Goal: Task Accomplishment & Management: Use online tool/utility

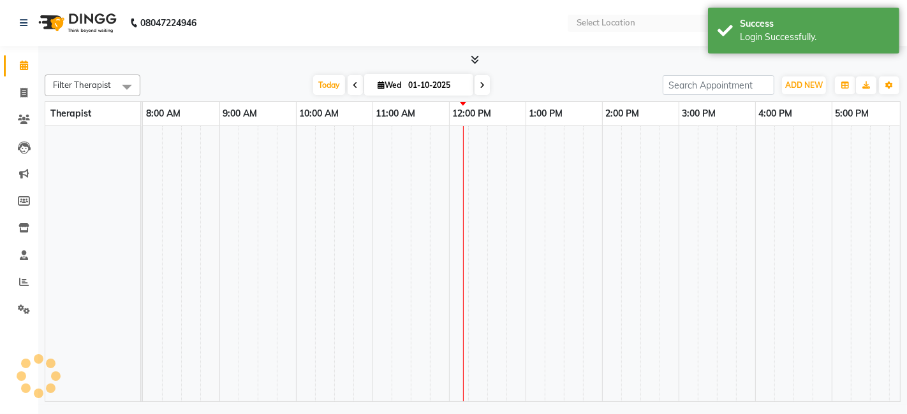
scroll to position [17, 0]
select select "en"
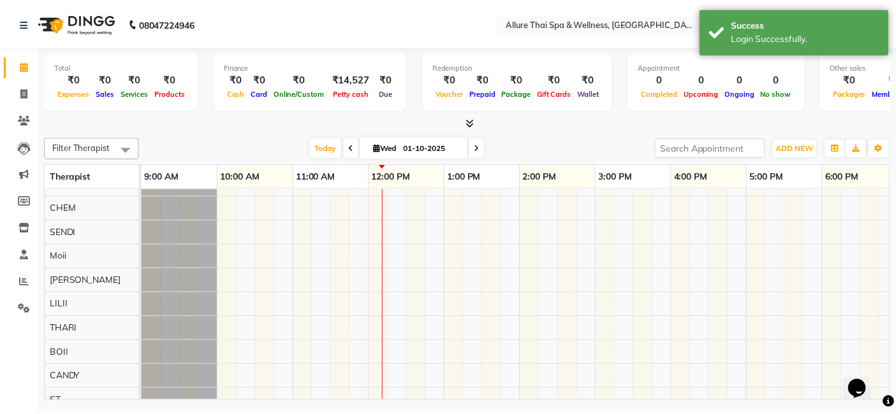
scroll to position [0, 0]
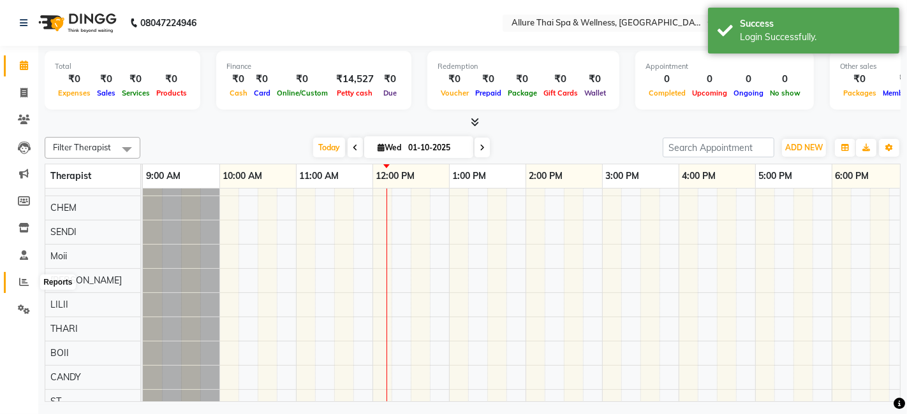
click at [22, 280] on icon at bounding box center [24, 282] width 10 height 10
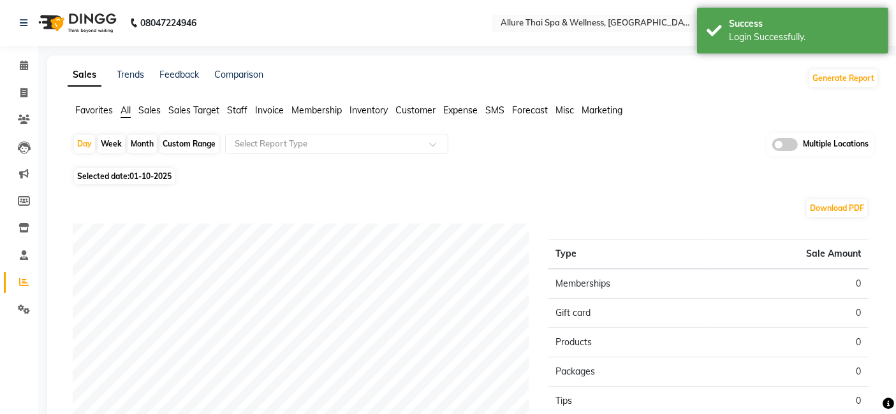
click at [135, 140] on div "Month" at bounding box center [141, 144] width 29 height 18
select select "10"
select select "2025"
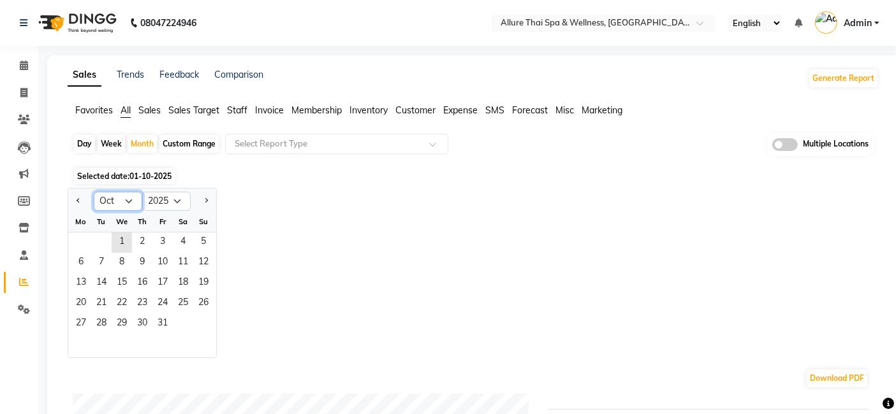
click at [131, 196] on select "Jan Feb Mar Apr May Jun Jul Aug Sep Oct Nov Dec" at bounding box center [118, 201] width 48 height 19
select select "9"
click at [94, 192] on select "Jan Feb Mar Apr May Jun Jul Aug Sep Oct Nov Dec" at bounding box center [118, 201] width 48 height 19
click at [80, 242] on span "1" at bounding box center [81, 243] width 20 height 20
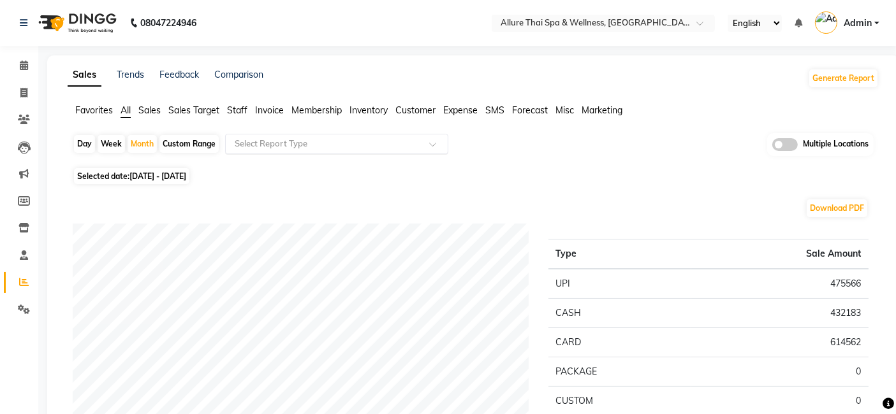
click at [333, 152] on div "Select Report Type" at bounding box center [336, 144] width 223 height 20
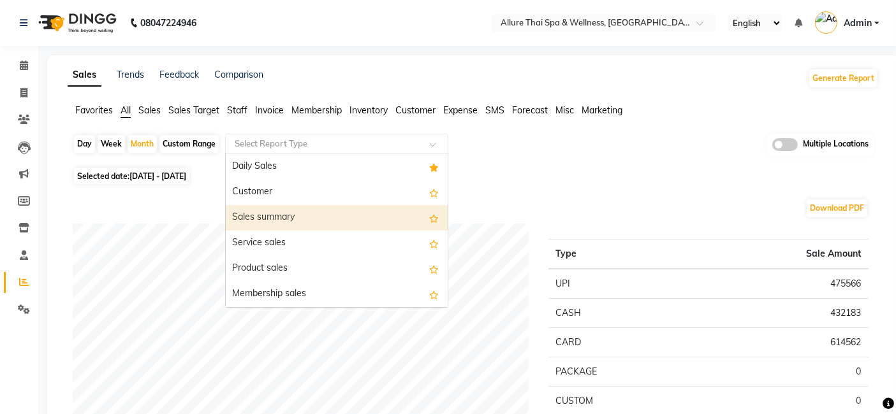
click at [297, 220] on div "Sales summary" at bounding box center [337, 217] width 222 height 25
select select "full_report"
select select "csv"
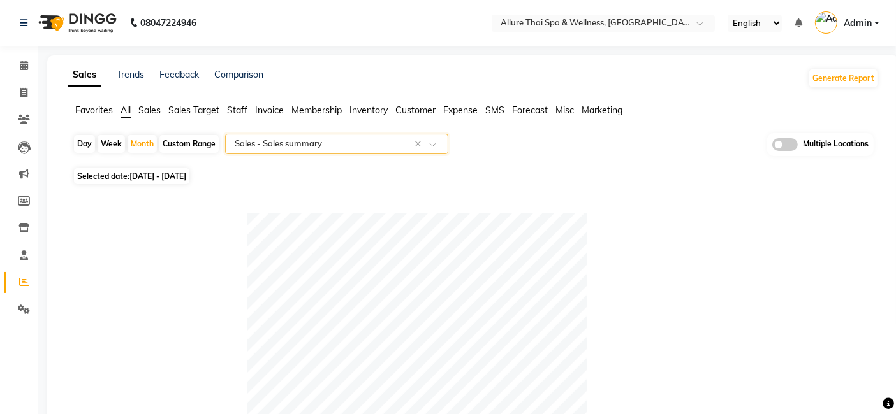
click at [380, 138] on input "text" at bounding box center [324, 144] width 184 height 13
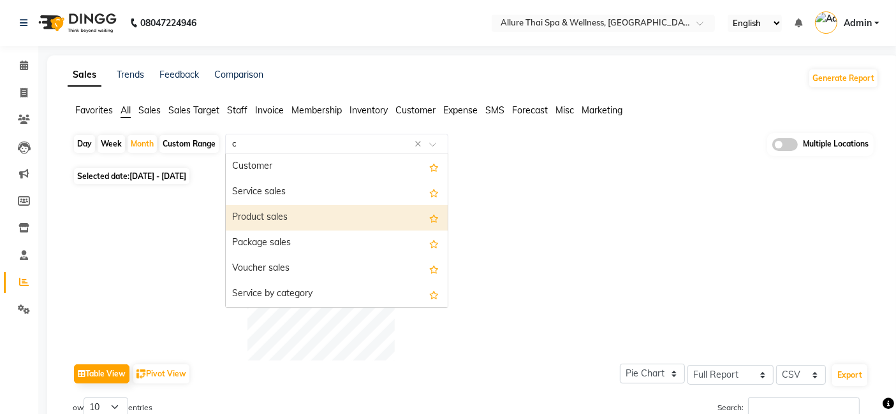
type input "cc"
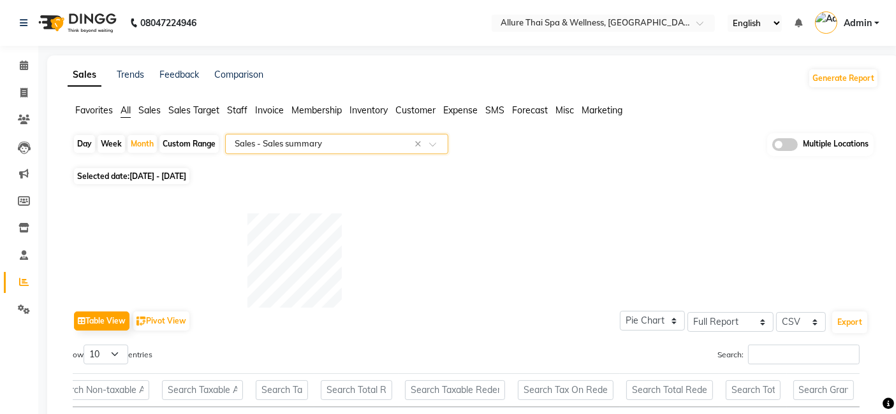
click at [441, 147] on span at bounding box center [437, 148] width 16 height 13
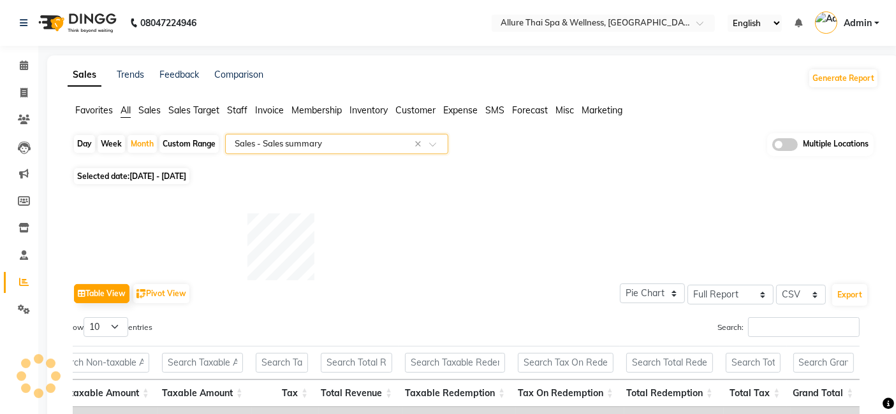
click at [377, 138] on input "text" at bounding box center [324, 144] width 184 height 13
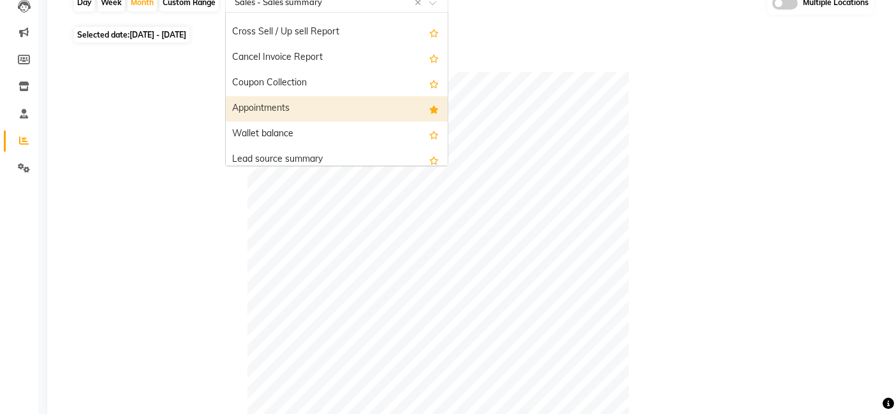
click at [320, 117] on div "Appointments" at bounding box center [337, 108] width 222 height 25
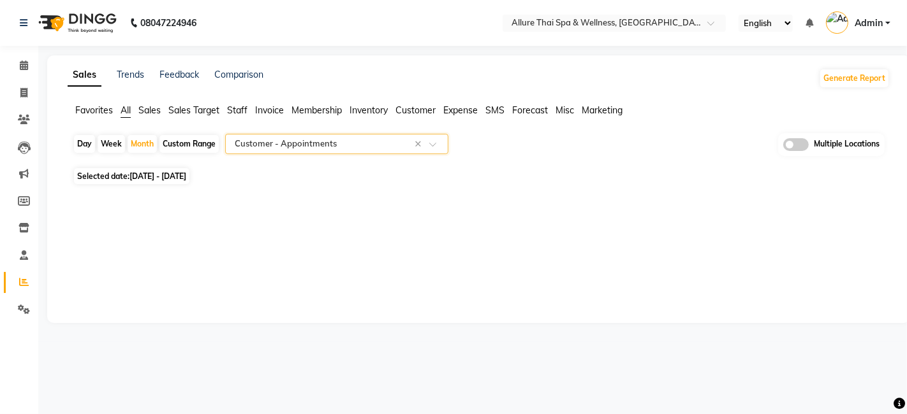
click at [437, 146] on span at bounding box center [437, 148] width 16 height 13
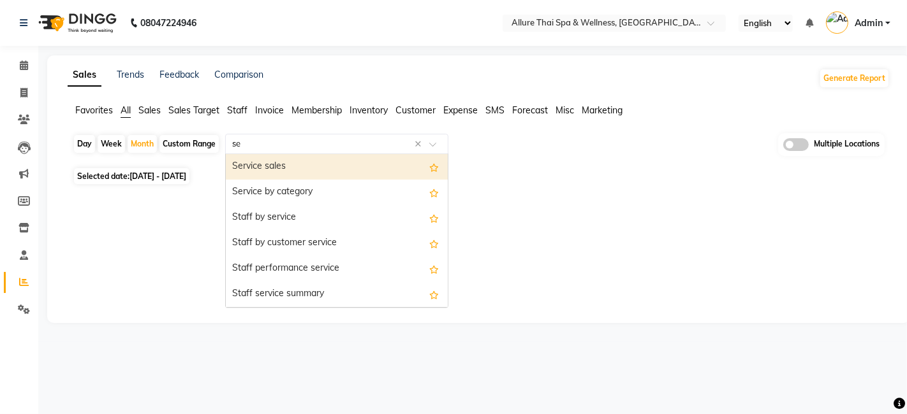
type input "s"
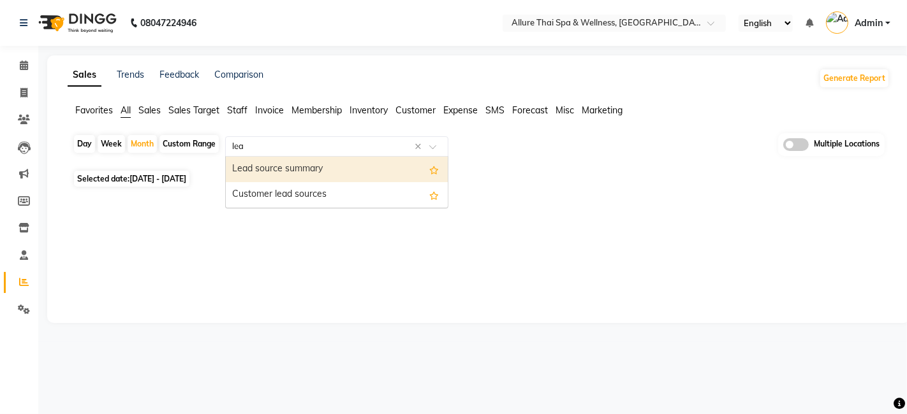
type input "lead"
click at [277, 166] on div "Lead source summary" at bounding box center [337, 169] width 222 height 25
select select "full_report"
select select "csv"
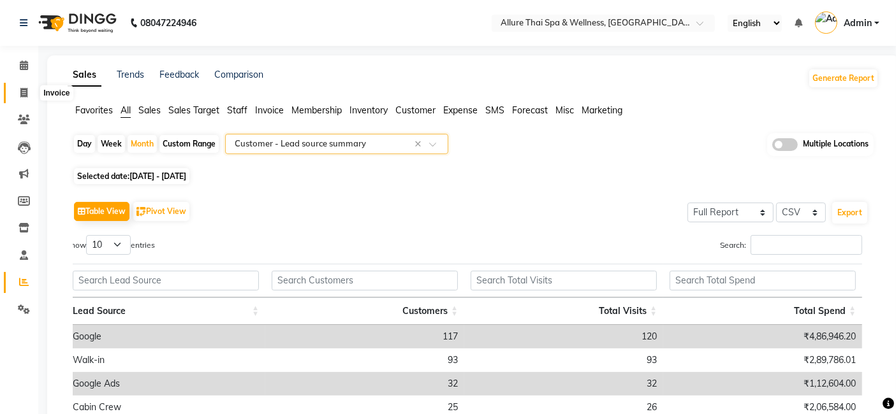
click at [28, 87] on span at bounding box center [24, 93] width 22 height 15
select select "6826"
select select "service"
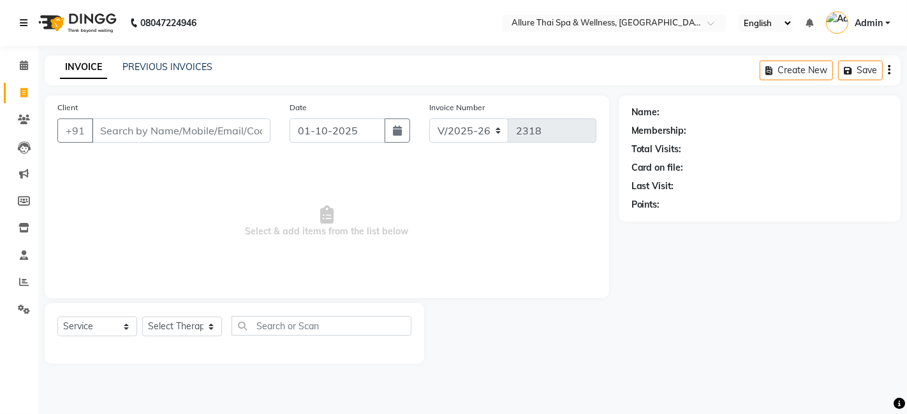
click at [25, 22] on icon at bounding box center [24, 22] width 8 height 9
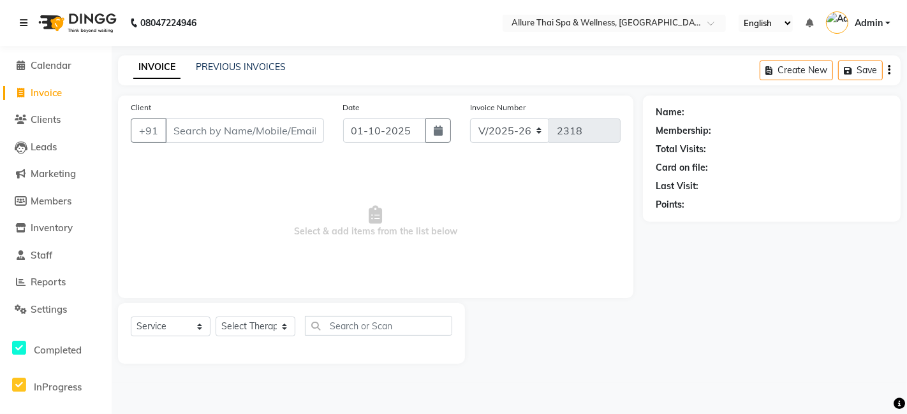
click at [25, 22] on icon at bounding box center [24, 22] width 8 height 9
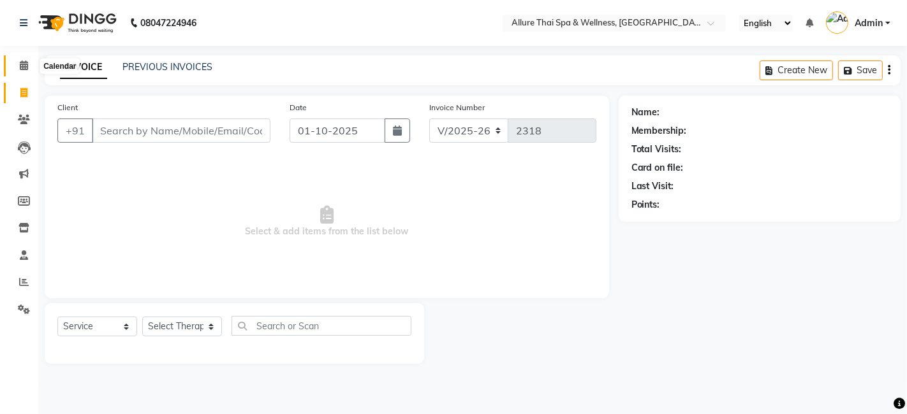
click at [33, 65] on span at bounding box center [24, 66] width 22 height 15
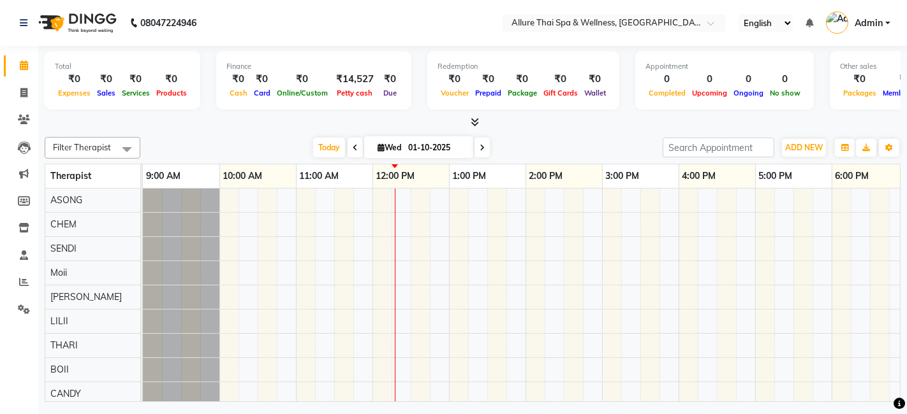
click at [302, 203] on div at bounding box center [716, 322] width 1147 height 266
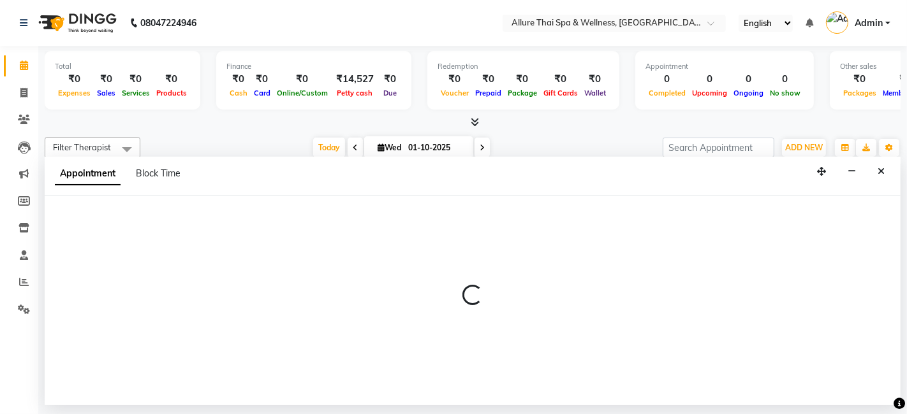
select select "66693"
select select "tentative"
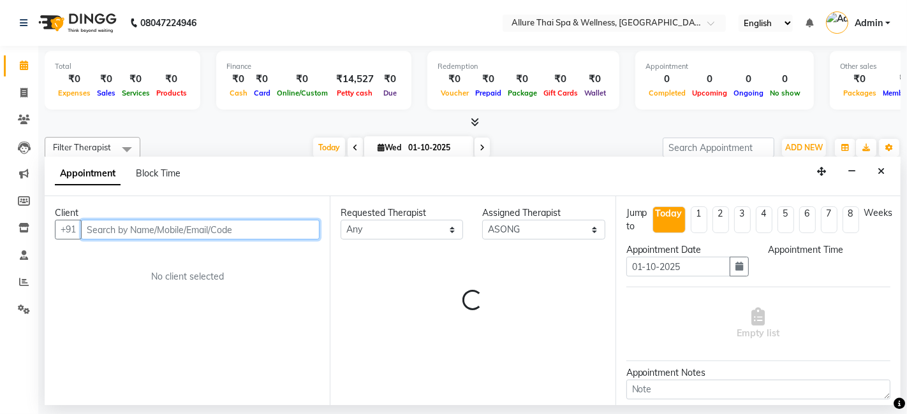
select select "660"
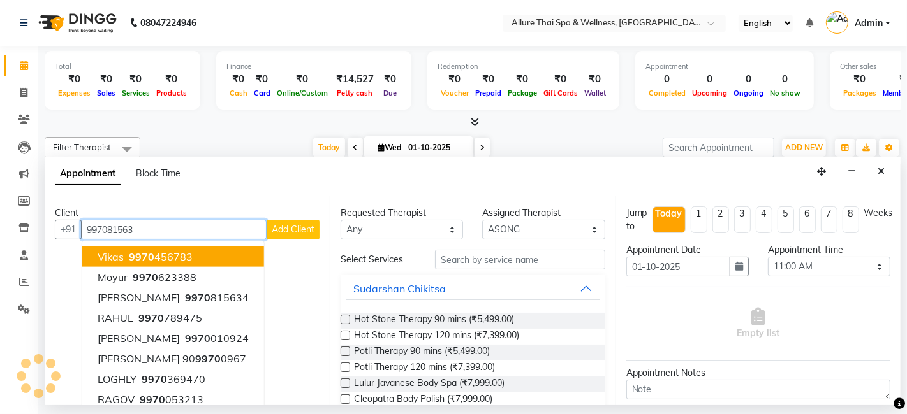
type input "9970815634"
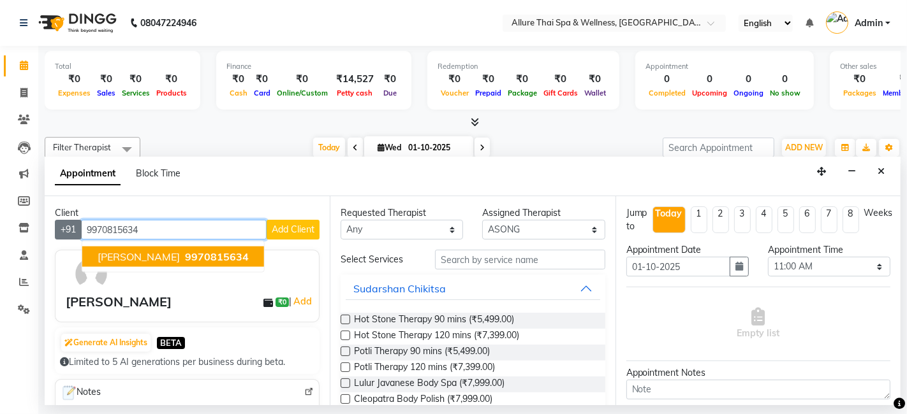
drag, startPoint x: 168, startPoint y: 223, endPoint x: 57, endPoint y: 220, distance: 111.6
click at [57, 220] on div "+91 9970815634 Tejas Sankhe 9970815634 Add Client" at bounding box center [187, 230] width 265 height 20
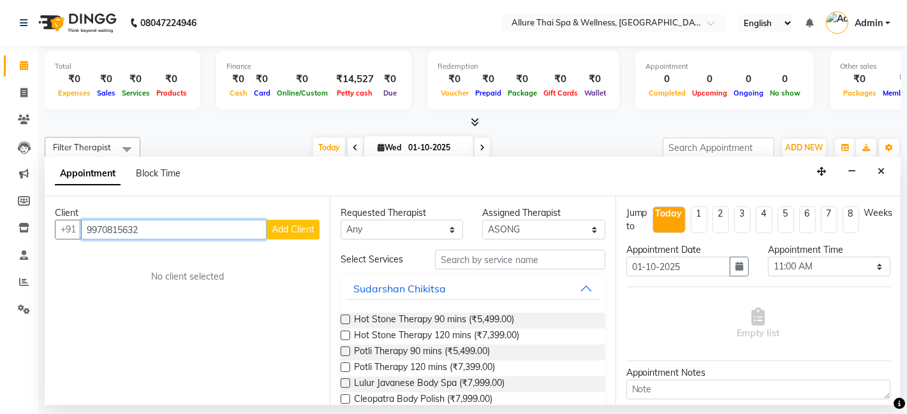
type input "9970815632"
click at [296, 233] on span "Add Client" at bounding box center [293, 229] width 43 height 11
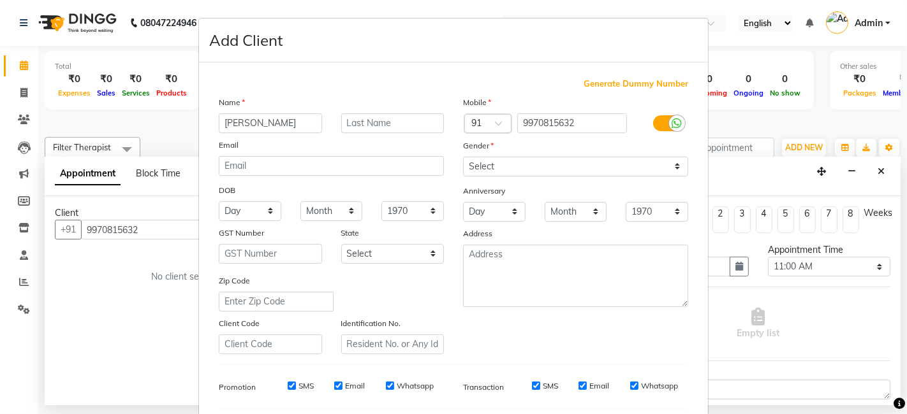
type input "Arvind"
type input "Sankhe"
click at [567, 161] on select "Select Male Female Other Prefer Not To Say" at bounding box center [575, 167] width 225 height 20
select select "[DEMOGRAPHIC_DATA]"
click at [463, 157] on select "Select Male Female Other Prefer Not To Say" at bounding box center [575, 167] width 225 height 20
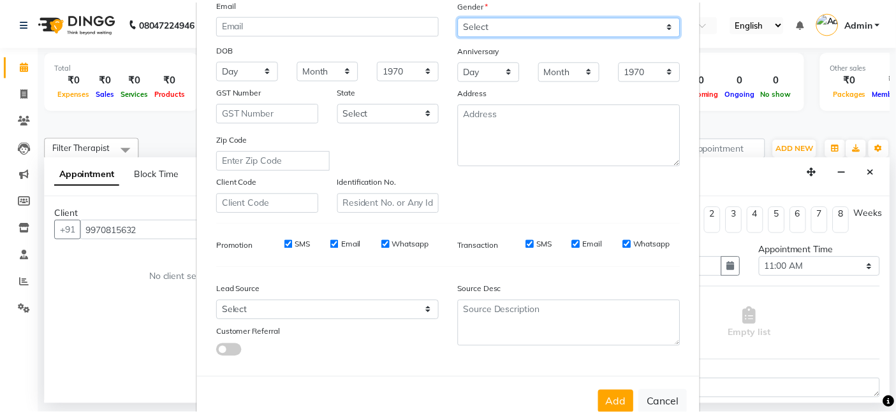
scroll to position [173, 0]
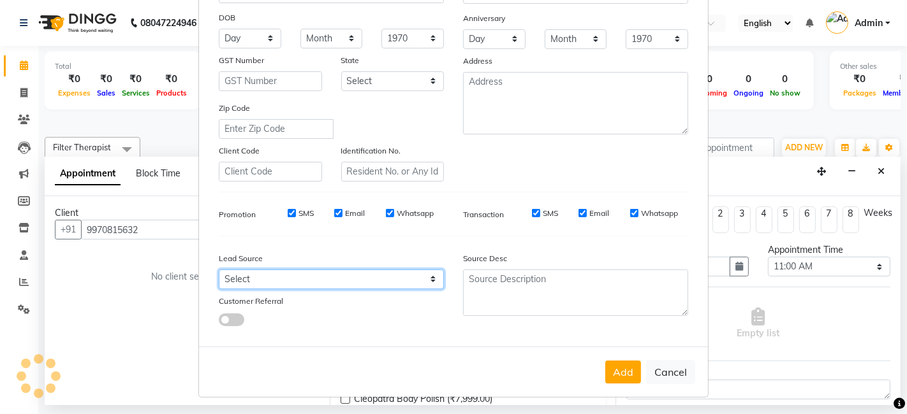
click at [397, 284] on select "Select Walk-in Referral Friend Advertisement Facebook JustDial Google Other Web…" at bounding box center [331, 280] width 225 height 20
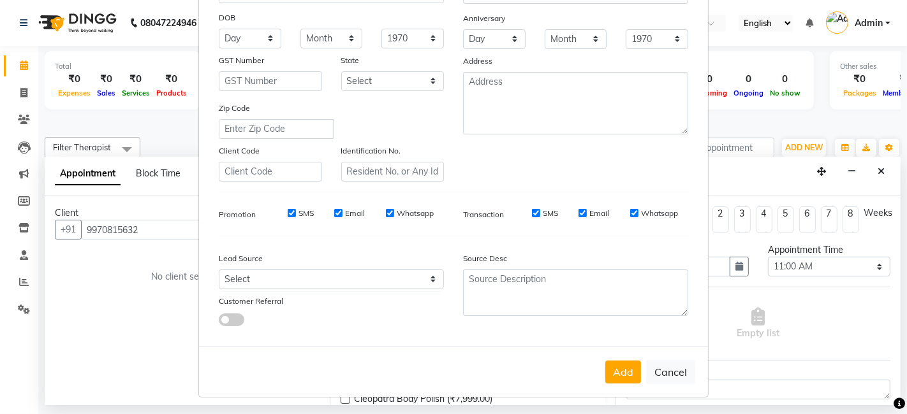
click at [510, 348] on div "Add Cancel" at bounding box center [453, 372] width 509 height 50
click at [623, 376] on button "Add" at bounding box center [623, 372] width 36 height 23
select select
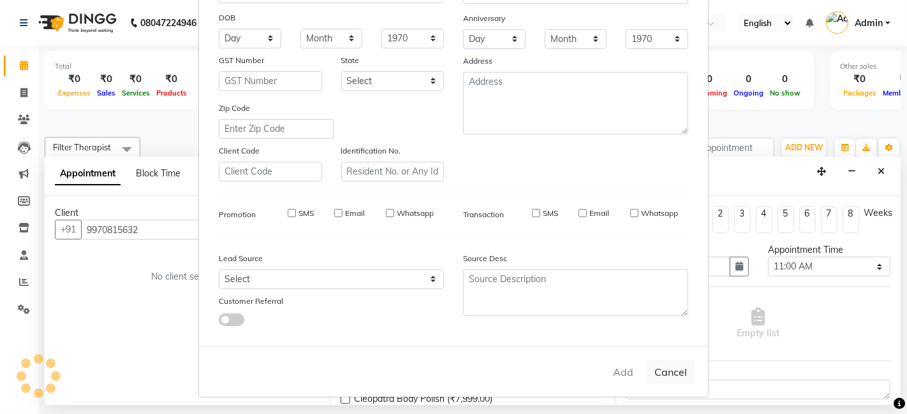
select select
checkbox input "false"
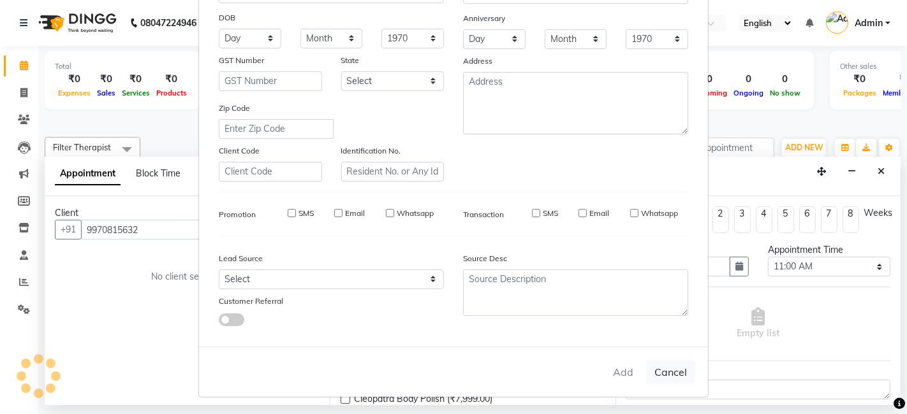
checkbox input "false"
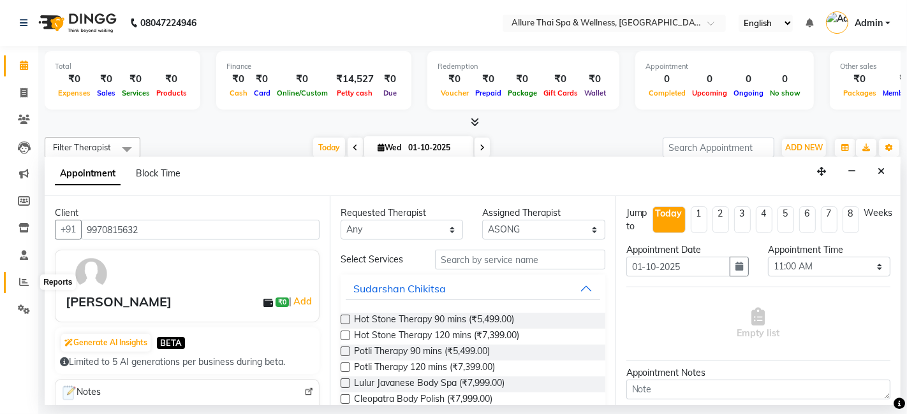
click at [24, 287] on span at bounding box center [24, 282] width 22 height 15
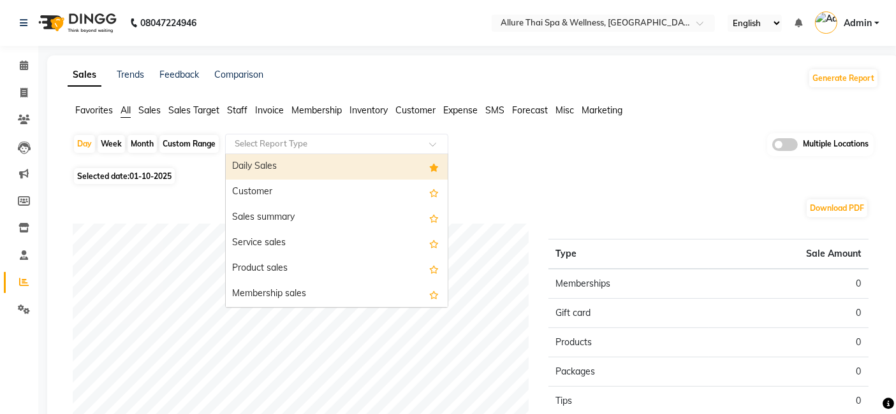
click at [275, 136] on div "Select Report Type" at bounding box center [336, 144] width 223 height 20
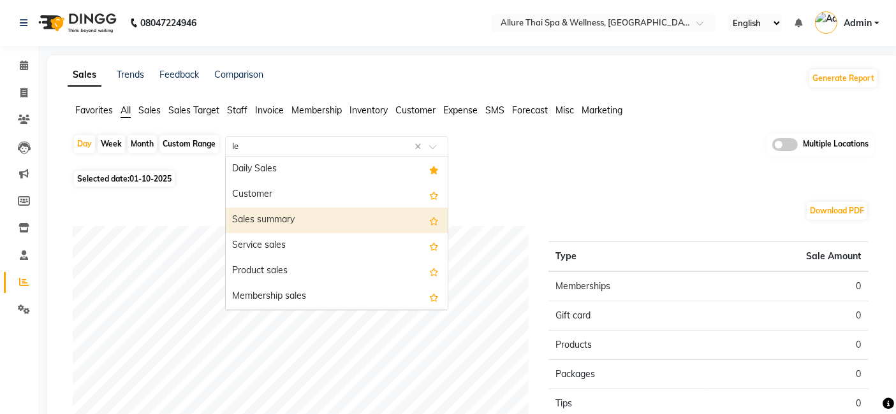
type input "lea"
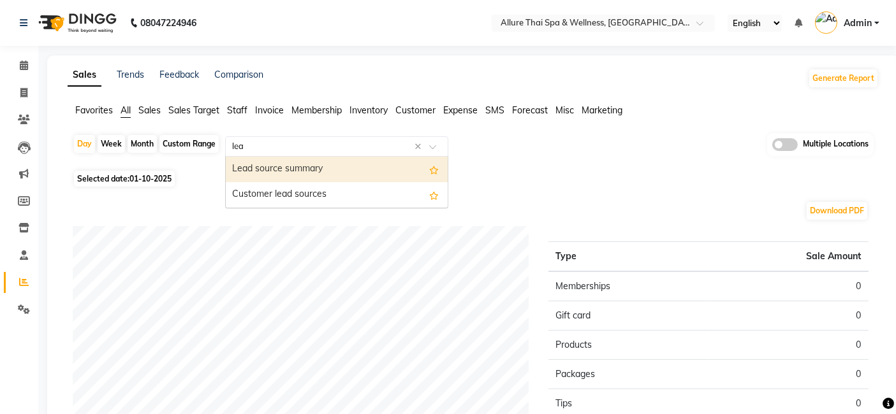
click at [299, 173] on div "Lead source summary" at bounding box center [337, 169] width 222 height 25
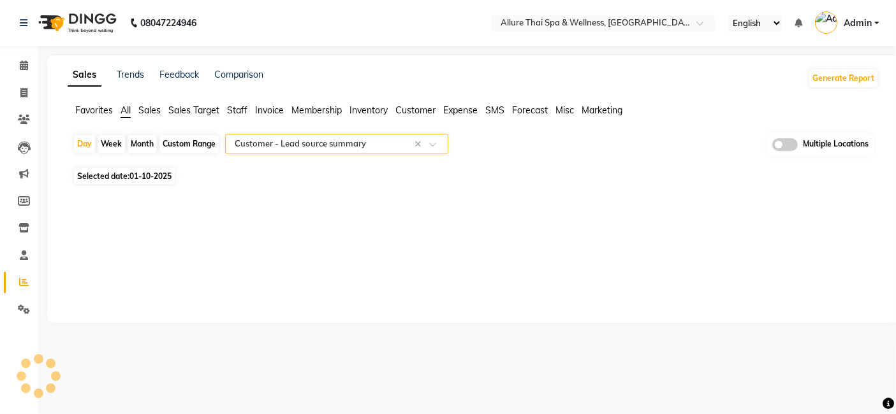
select select "full_report"
select select "csv"
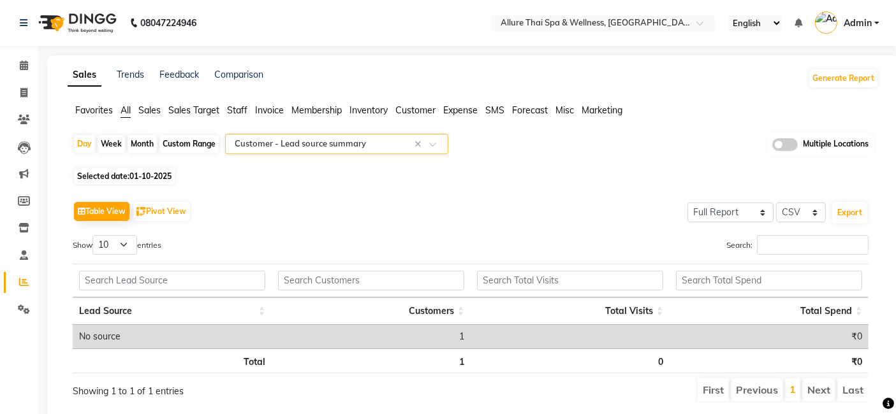
click at [135, 149] on div "Month" at bounding box center [141, 144] width 29 height 18
select select "10"
select select "2025"
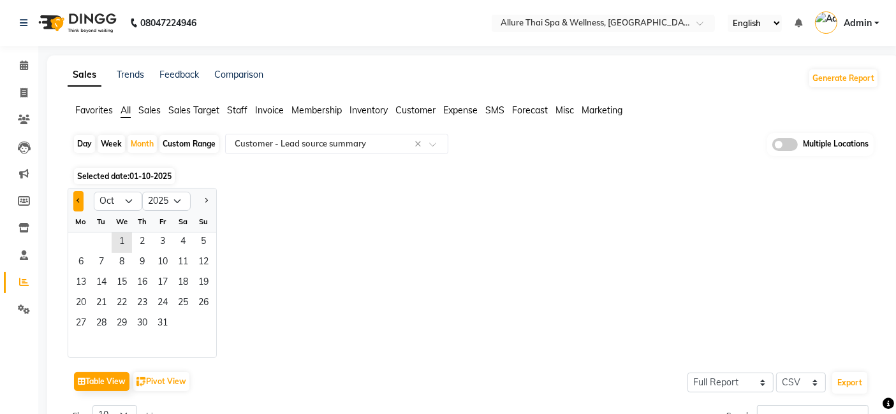
click at [78, 203] on button "Previous month" at bounding box center [78, 201] width 10 height 20
select select "9"
click at [86, 242] on span "1" at bounding box center [81, 243] width 20 height 20
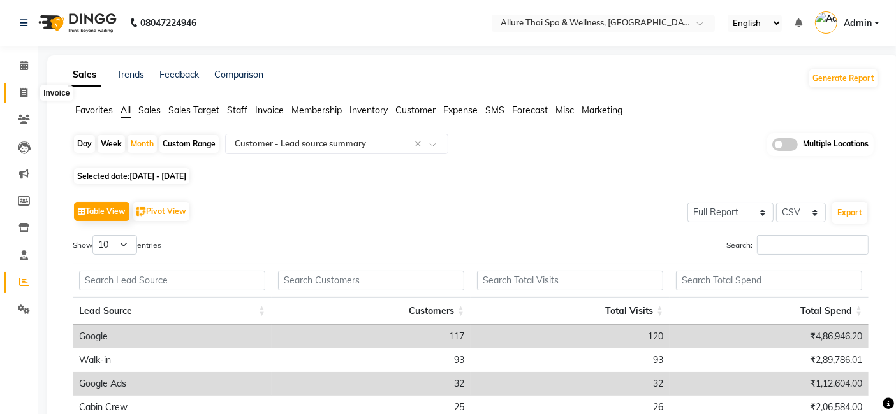
click at [29, 95] on span at bounding box center [24, 93] width 22 height 15
select select "6826"
select select "service"
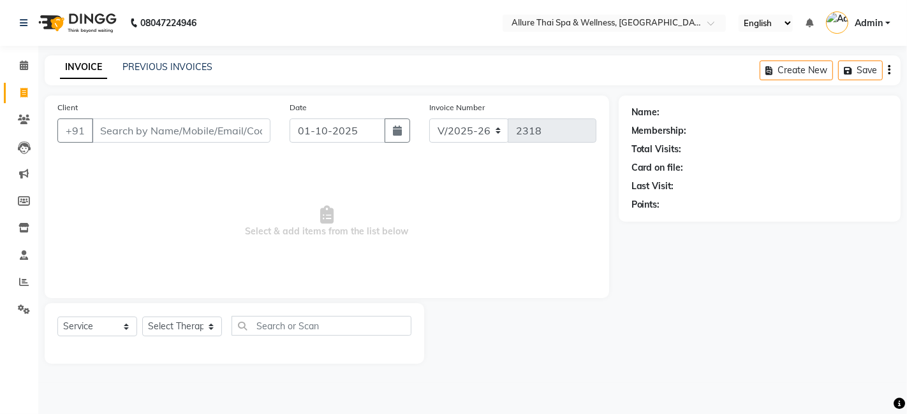
click at [157, 54] on div "08047224946 Select Location × Allure Thai Spa & Wellness, Andheri East English …" at bounding box center [453, 207] width 907 height 414
click at [158, 65] on link "PREVIOUS INVOICES" at bounding box center [167, 66] width 90 height 11
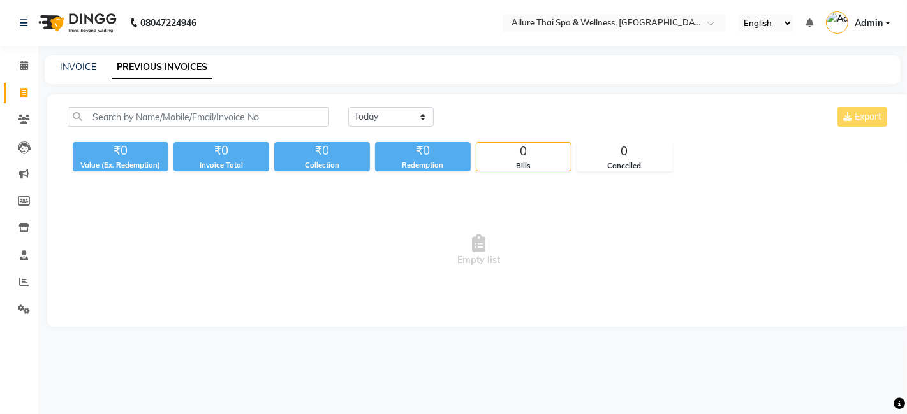
click at [100, 71] on div "INVOICE PREVIOUS INVOICES" at bounding box center [465, 67] width 840 height 13
click at [87, 68] on link "INVOICE" at bounding box center [78, 66] width 36 height 11
select select "6826"
select select "service"
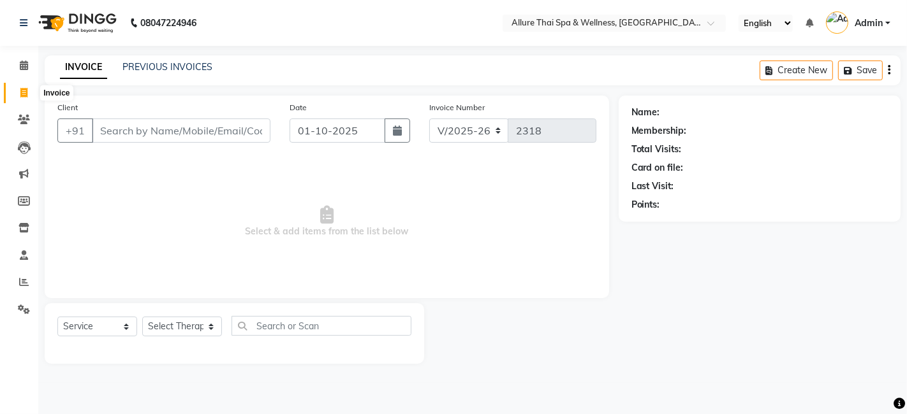
click at [22, 95] on icon at bounding box center [23, 93] width 7 height 10
select select "service"
type input "2318"
select select "6826"
click at [21, 66] on icon at bounding box center [24, 66] width 8 height 10
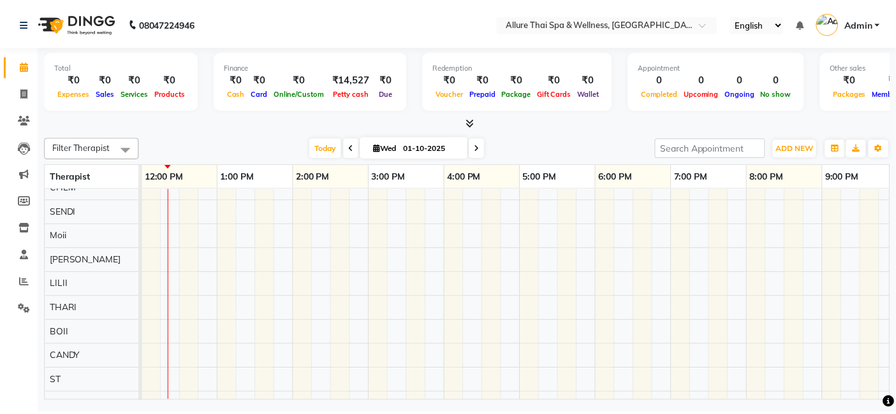
scroll to position [61, 0]
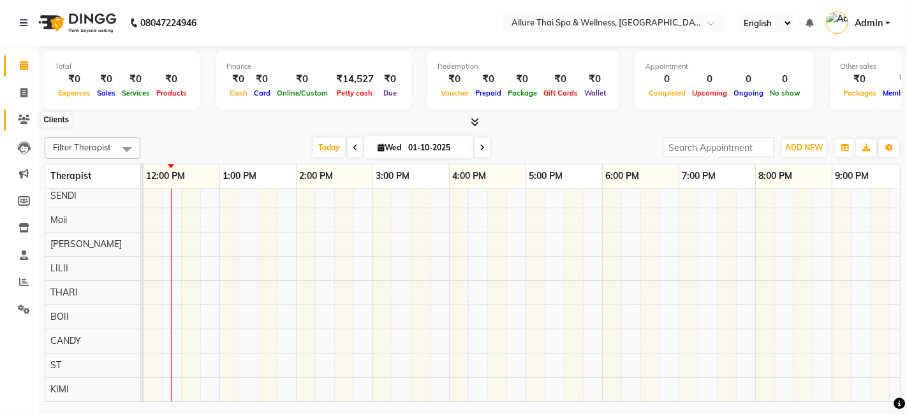
click at [25, 124] on icon at bounding box center [24, 120] width 12 height 10
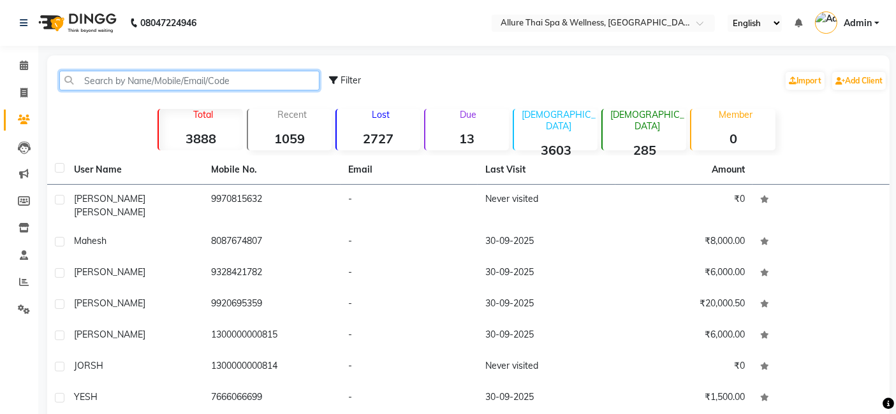
click at [169, 77] on input "text" at bounding box center [189, 81] width 260 height 20
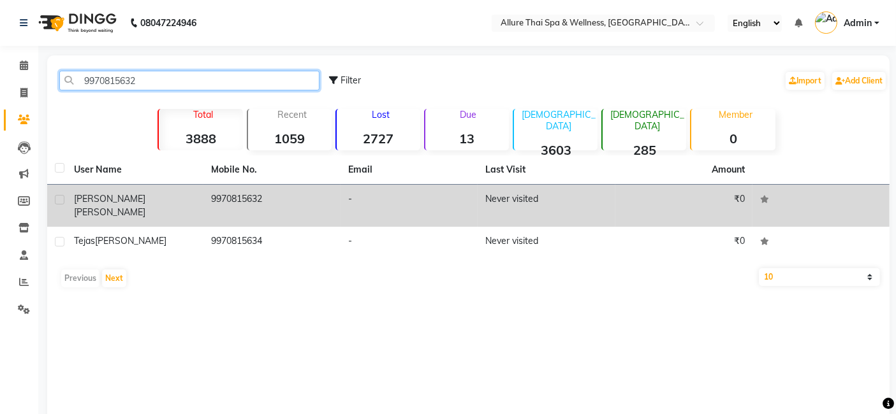
type input "9970815632"
click at [78, 198] on span "Arvind" at bounding box center [109, 198] width 71 height 11
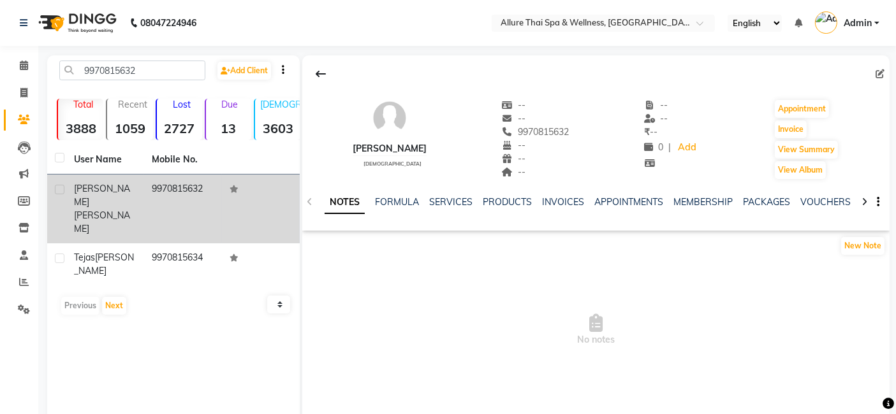
click at [64, 186] on td at bounding box center [56, 209] width 19 height 69
click at [58, 196] on div at bounding box center [59, 191] width 8 height 13
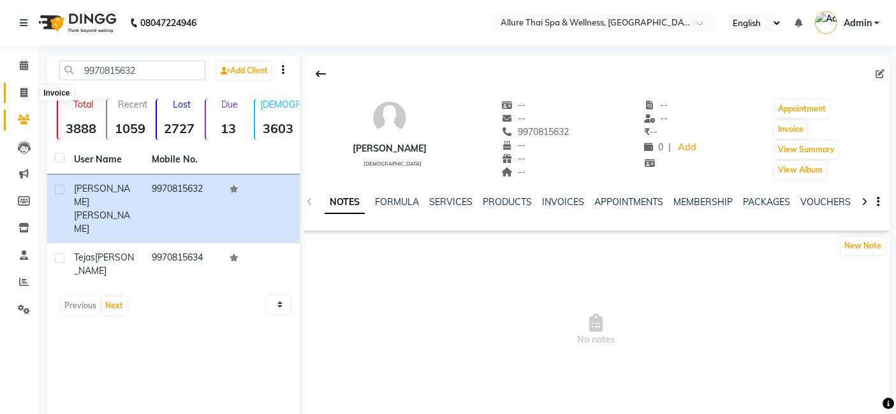
click at [19, 96] on span at bounding box center [24, 93] width 22 height 15
select select "service"
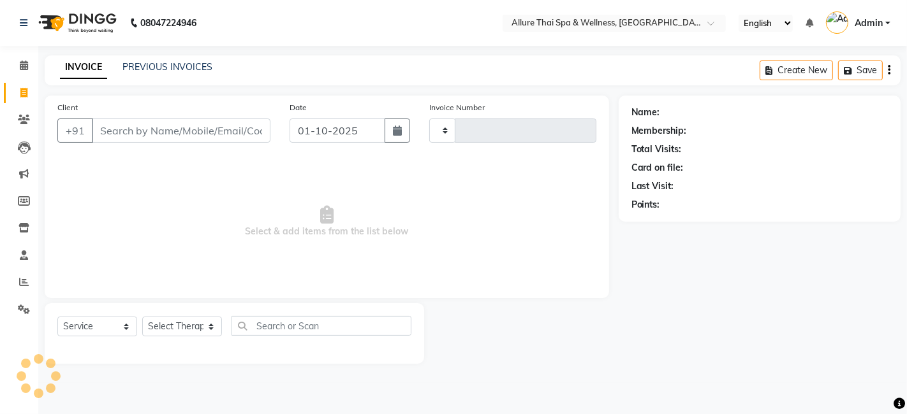
type input "2318"
select select "6826"
click at [140, 130] on input "Client" at bounding box center [181, 131] width 178 height 24
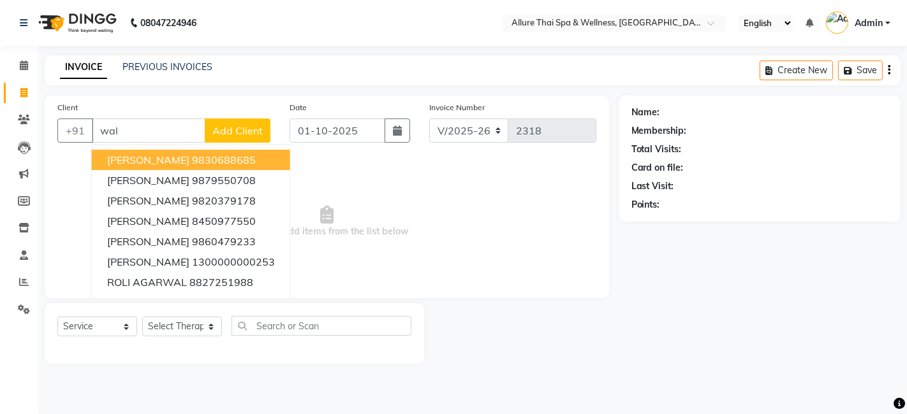
click at [142, 164] on span "Harsh Agarwal" at bounding box center [148, 160] width 82 height 13
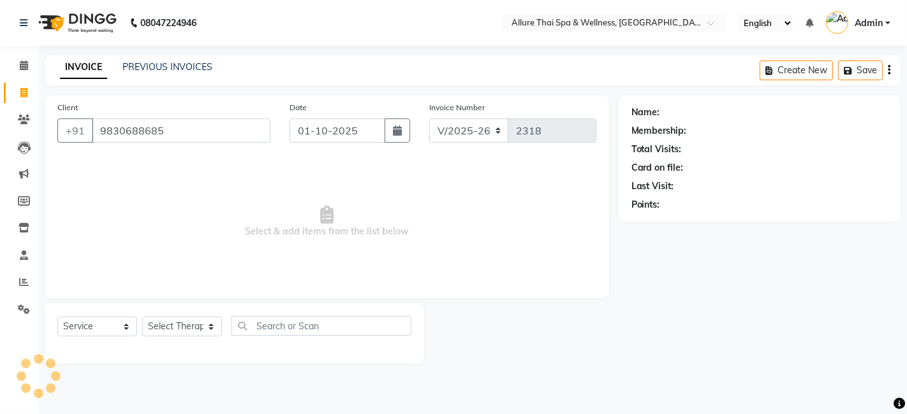
type input "9830688685"
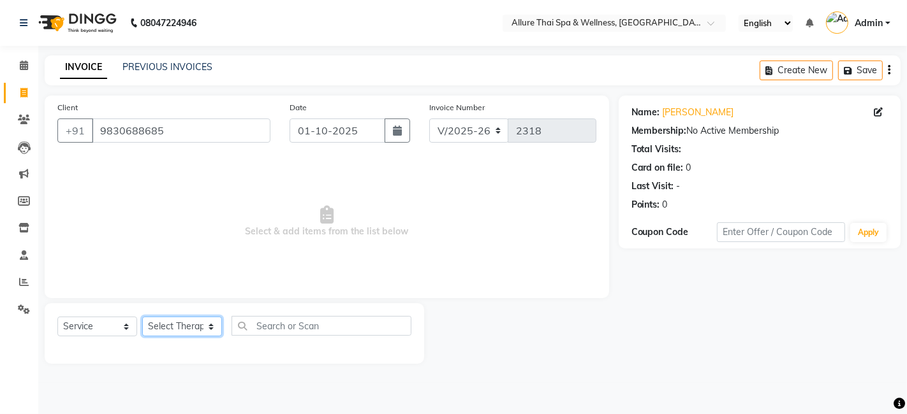
click at [167, 325] on select "Select Therapist ASONG Avishkar Raje BOII CANDY CHEM KIMI LILII Manager (Andher…" at bounding box center [182, 327] width 80 height 20
select select "74654"
click at [142, 317] on select "Select Therapist ASONG Avishkar Raje BOII CANDY CHEM KIMI LILII Manager (Andher…" at bounding box center [182, 327] width 80 height 20
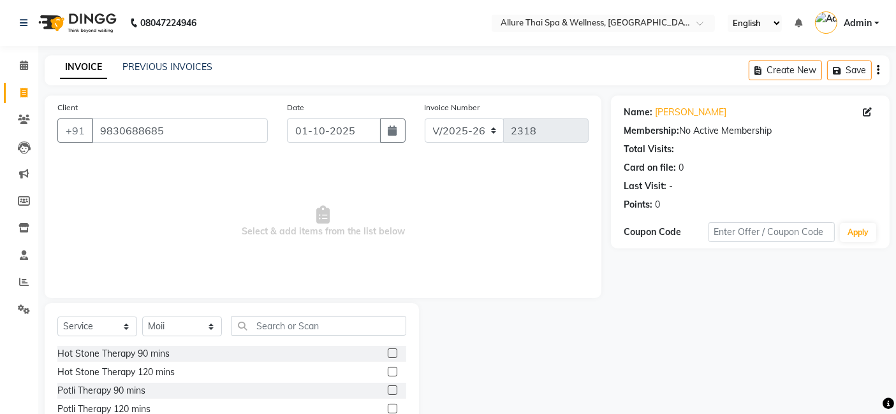
click at [388, 347] on div at bounding box center [397, 354] width 18 height 16
click at [388, 353] on label at bounding box center [393, 354] width 10 height 10
click at [388, 353] on input "checkbox" at bounding box center [392, 354] width 8 height 8
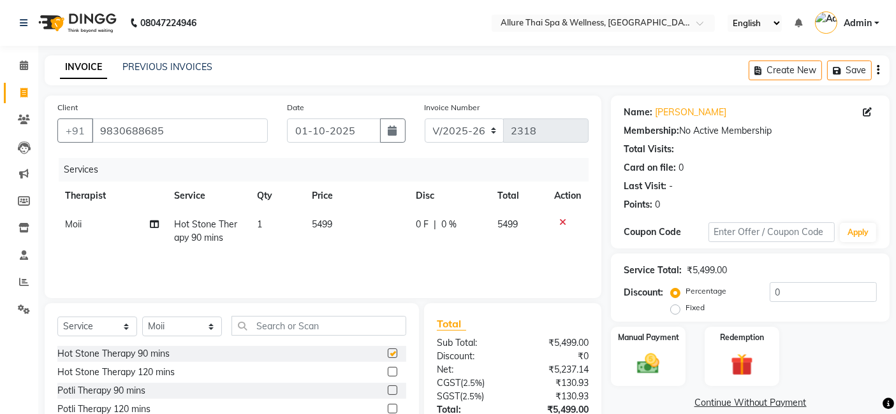
checkbox input "false"
click at [21, 300] on link "Settings" at bounding box center [19, 310] width 31 height 21
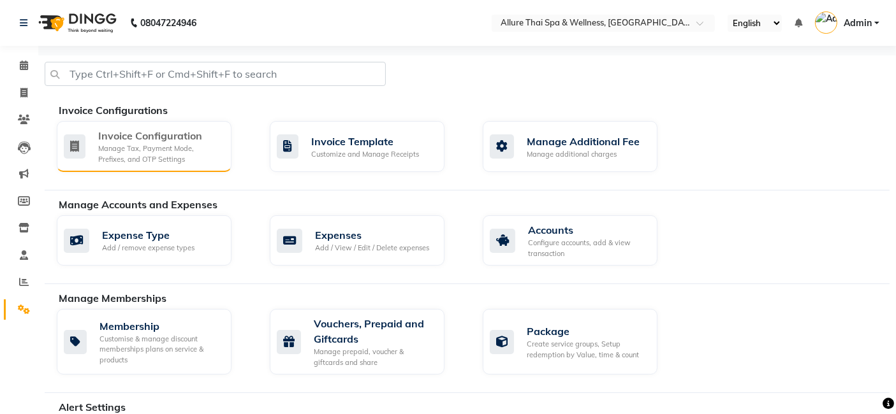
click at [115, 149] on div "Manage Tax, Payment Mode, Prefixes, and OTP Settings" at bounding box center [159, 153] width 123 height 21
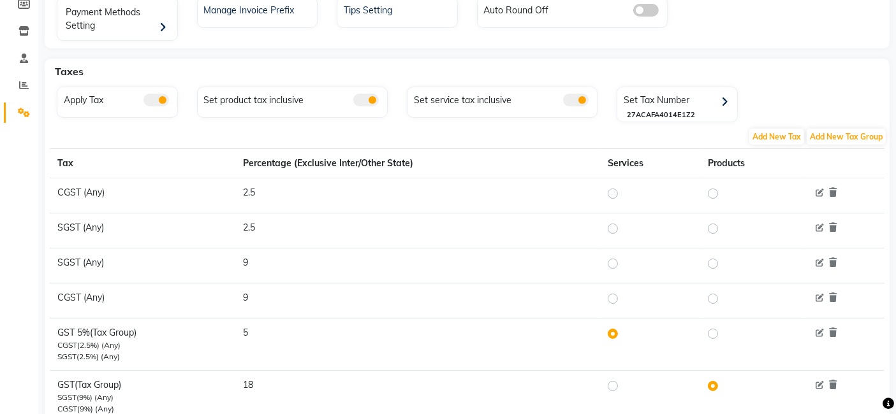
scroll to position [241, 0]
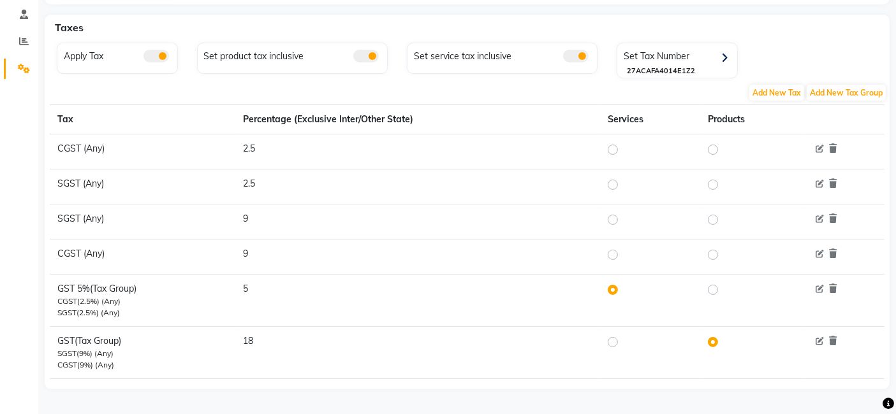
click at [574, 55] on span at bounding box center [575, 56] width 25 height 13
click at [563, 58] on input "checkbox" at bounding box center [563, 58] width 0 height 0
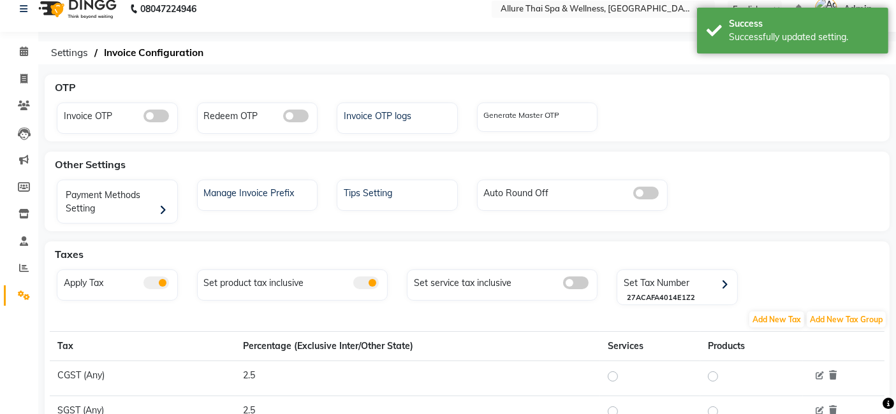
scroll to position [0, 0]
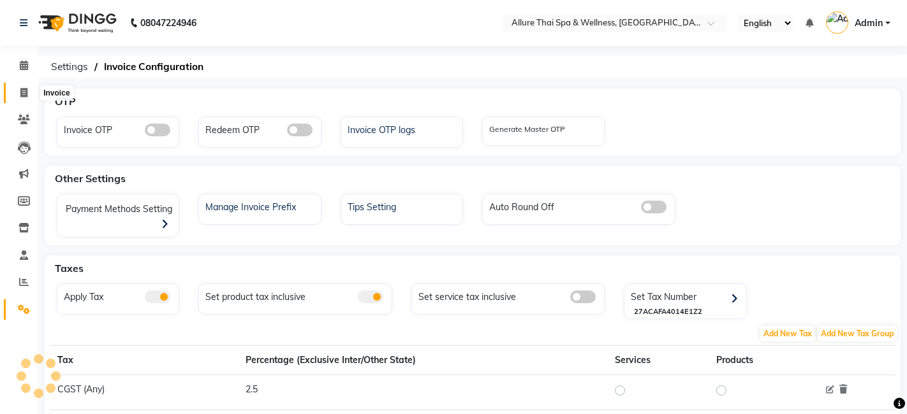
click at [27, 92] on icon at bounding box center [23, 93] width 7 height 10
select select "service"
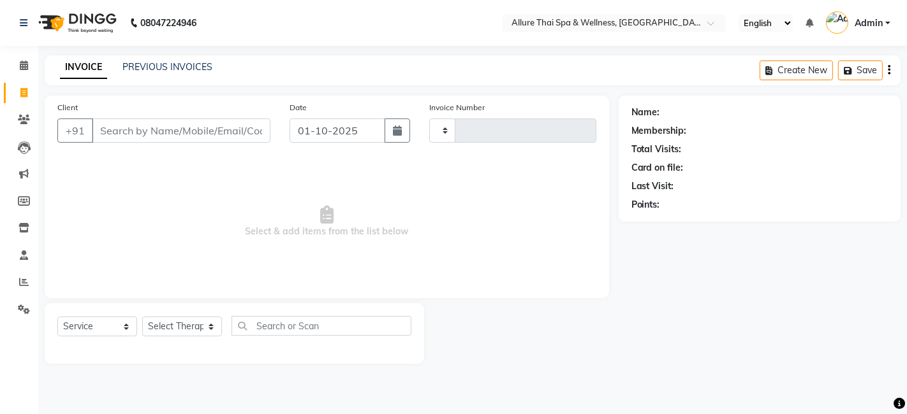
type input "2318"
select select "6826"
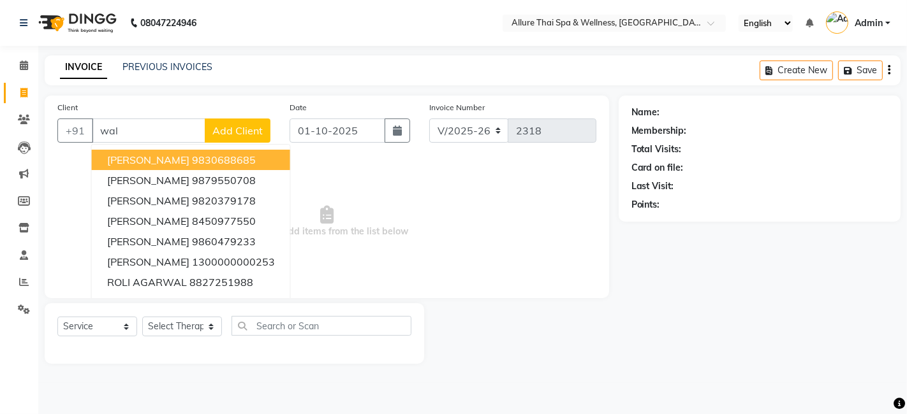
click at [156, 159] on span "Harsh Agarwal" at bounding box center [148, 160] width 82 height 13
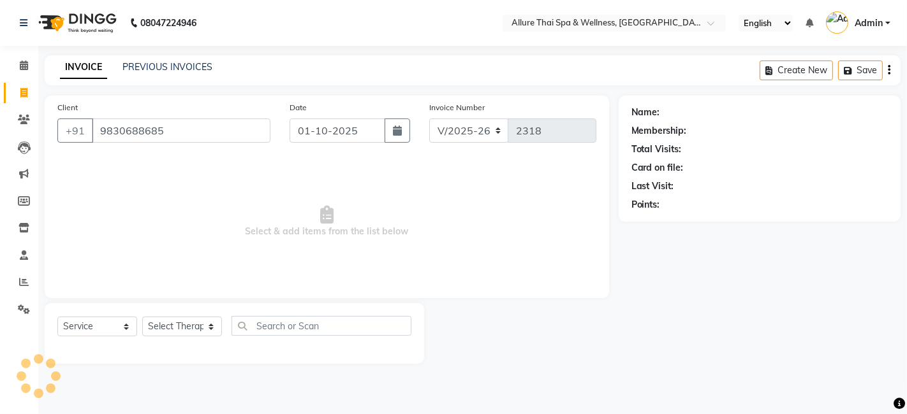
type input "9830688685"
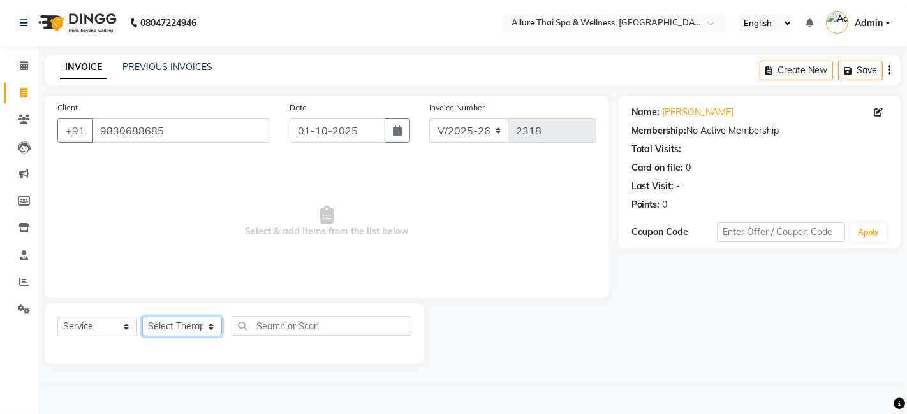
click at [161, 328] on select "Select Therapist ASONG Avishkar Raje BOII CANDY CHEM KIMI LILII Manager (Andher…" at bounding box center [182, 327] width 80 height 20
select select "74654"
click at [142, 317] on select "Select Therapist ASONG Avishkar Raje BOII CANDY CHEM KIMI LILII Manager (Andher…" at bounding box center [182, 327] width 80 height 20
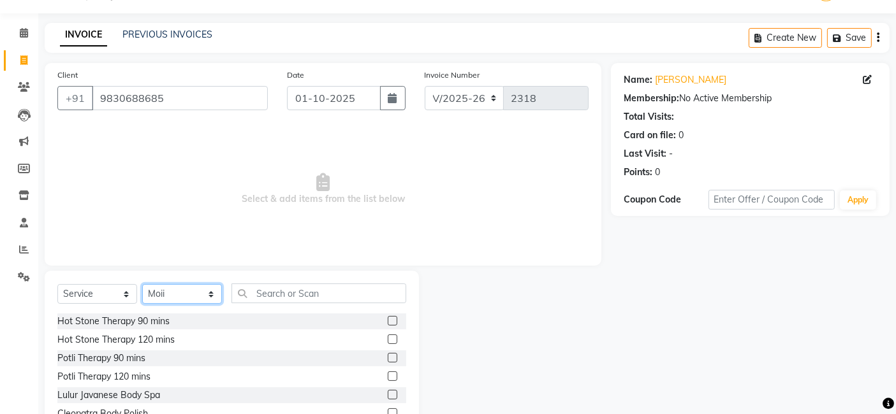
scroll to position [33, 0]
click at [388, 323] on label at bounding box center [393, 321] width 10 height 10
click at [388, 323] on input "checkbox" at bounding box center [392, 321] width 8 height 8
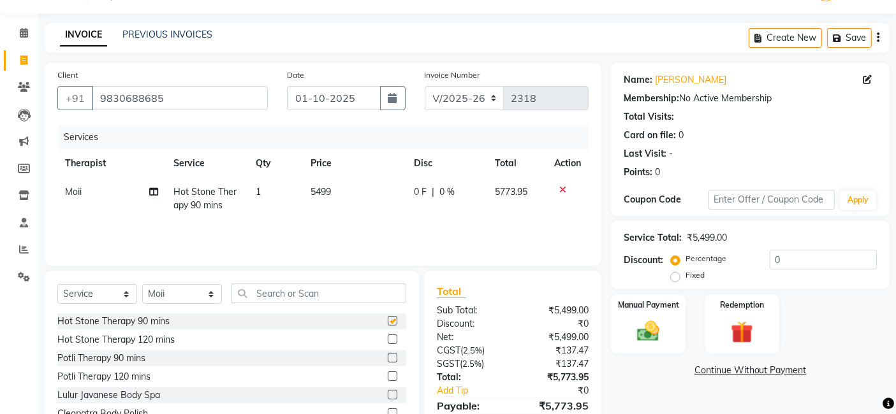
checkbox input "false"
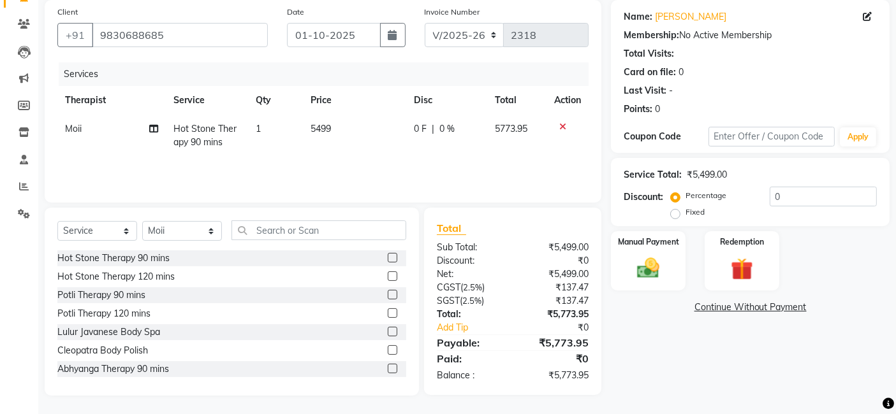
scroll to position [0, 0]
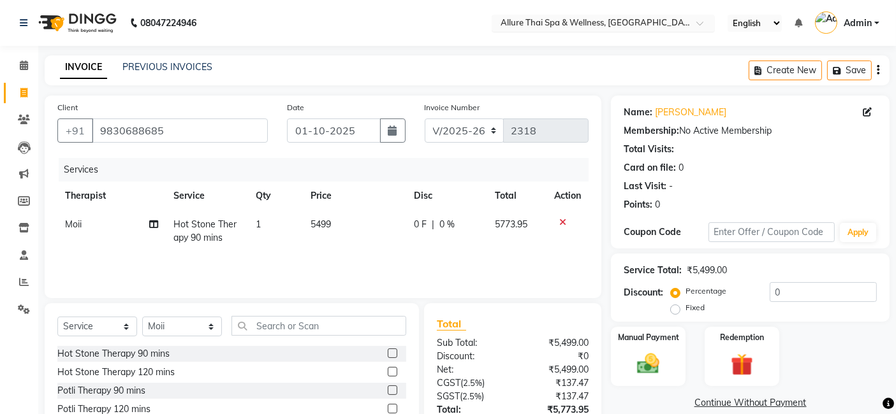
click at [697, 20] on div at bounding box center [603, 24] width 223 height 13
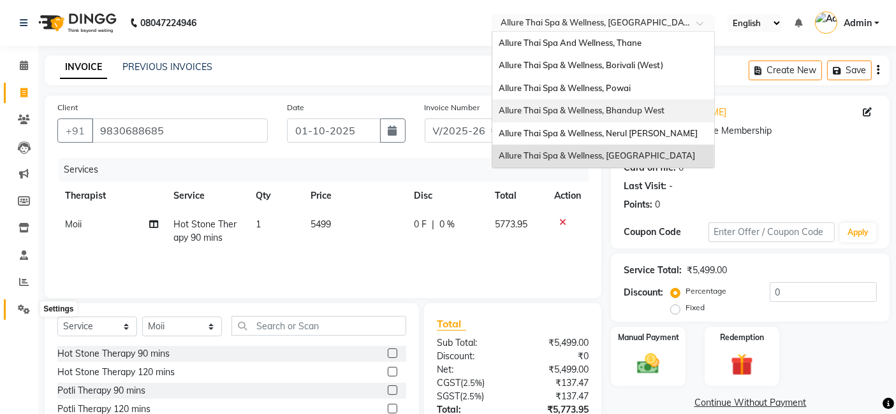
drag, startPoint x: 33, startPoint y: 304, endPoint x: 569, endPoint y: 101, distance: 574.0
click at [33, 304] on span at bounding box center [24, 310] width 22 height 15
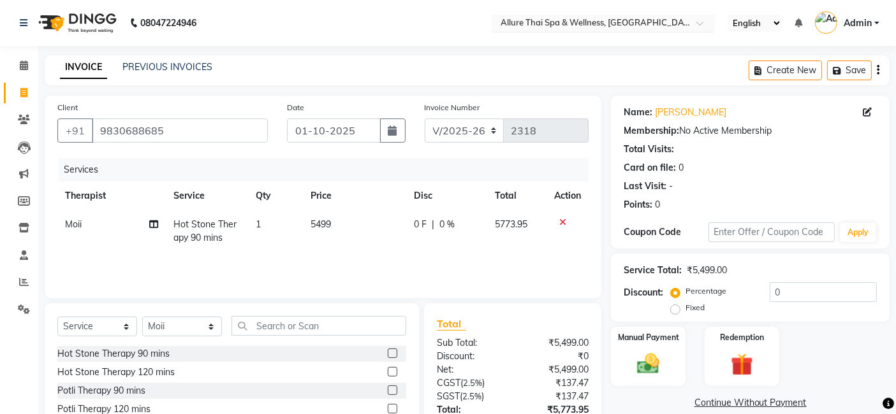
click at [536, 24] on input "text" at bounding box center [590, 24] width 185 height 13
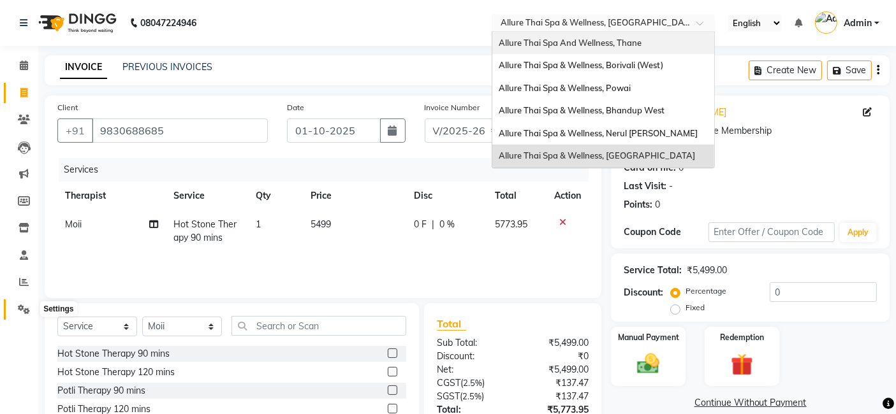
click at [16, 309] on span at bounding box center [24, 310] width 22 height 15
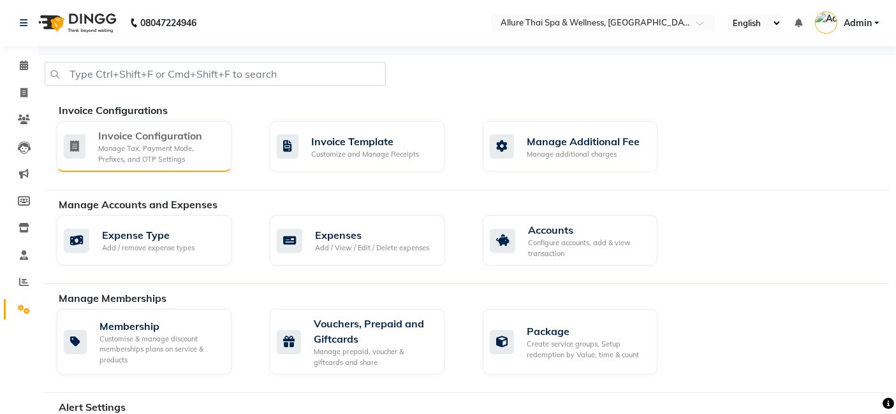
click at [175, 134] on div "Invoice Configuration" at bounding box center [159, 135] width 123 height 15
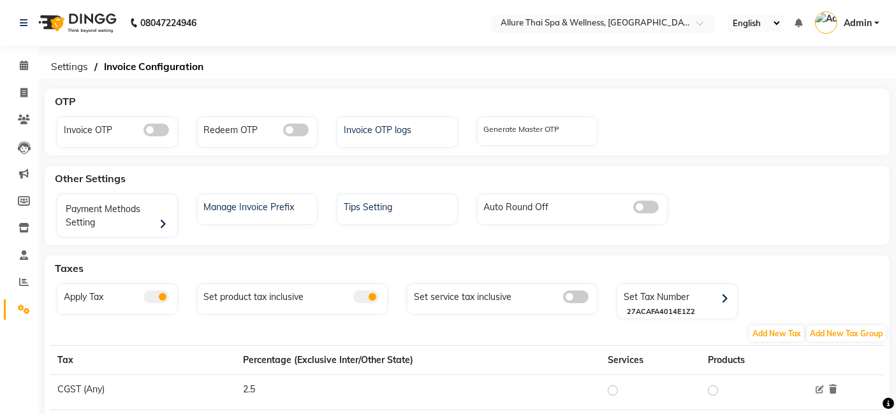
click at [595, 20] on input "text" at bounding box center [590, 24] width 185 height 13
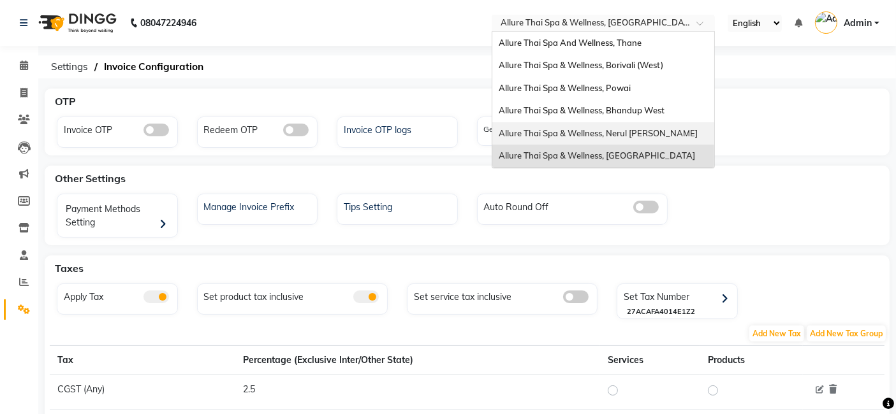
click at [556, 128] on span "Allure Thai Spa & Wellness, Nerul Seawood" at bounding box center [598, 133] width 199 height 10
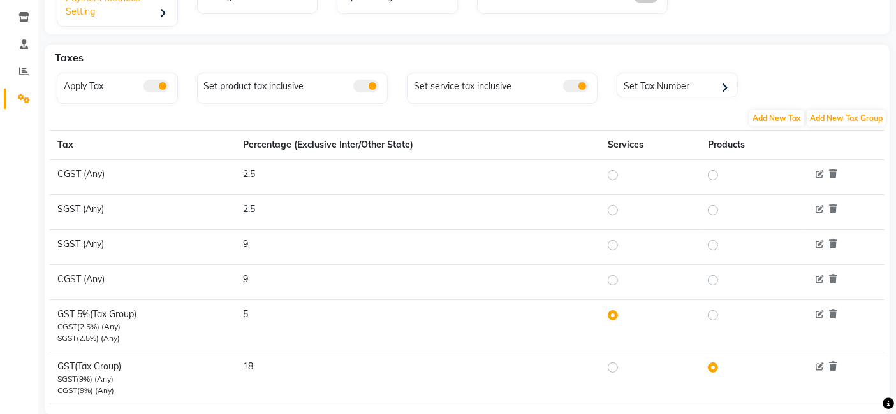
scroll to position [226, 0]
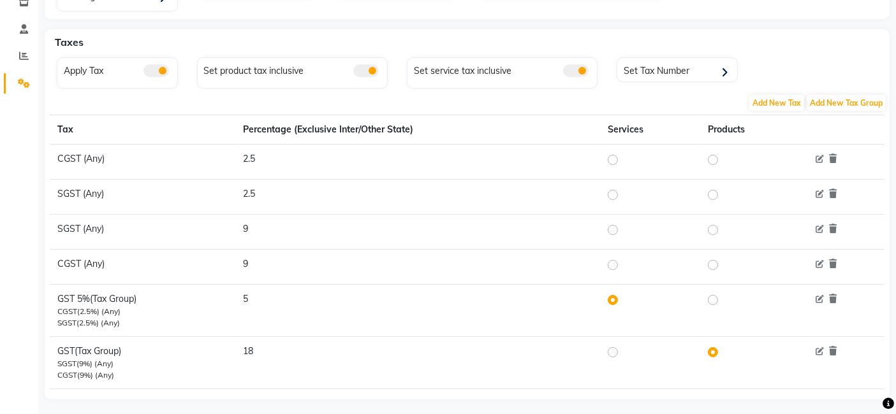
click at [572, 66] on span at bounding box center [575, 70] width 25 height 13
click at [563, 73] on input "checkbox" at bounding box center [563, 73] width 0 height 0
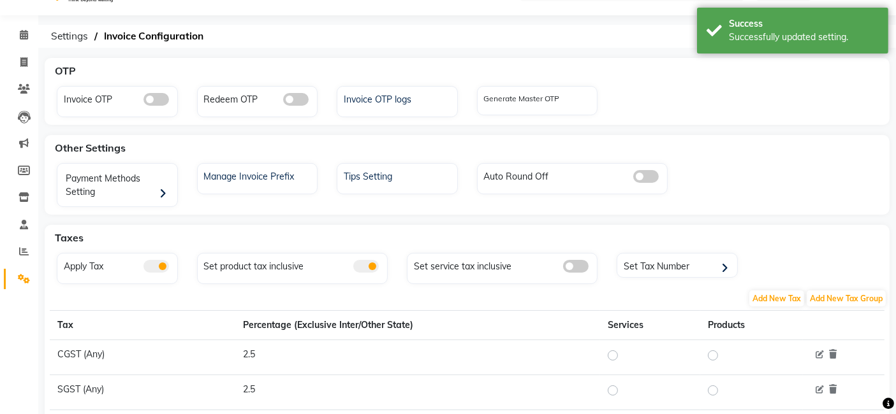
scroll to position [0, 0]
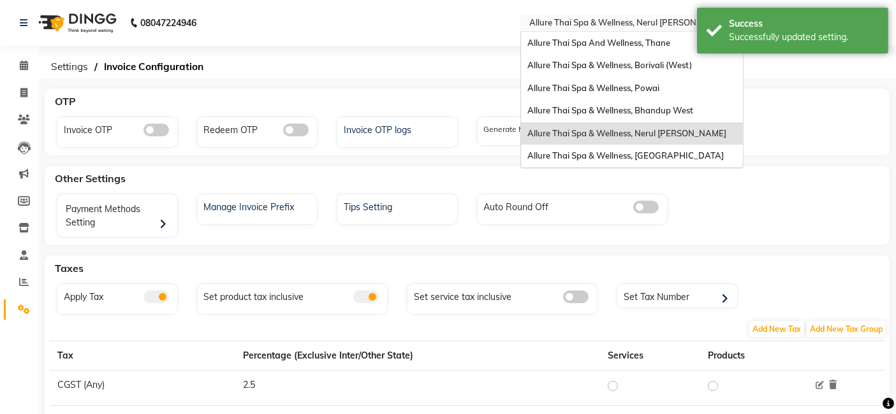
click at [624, 24] on input "text" at bounding box center [619, 24] width 185 height 13
click at [585, 58] on div "Allure Thai Spa & Wellness, Borivali (West)" at bounding box center [632, 65] width 222 height 23
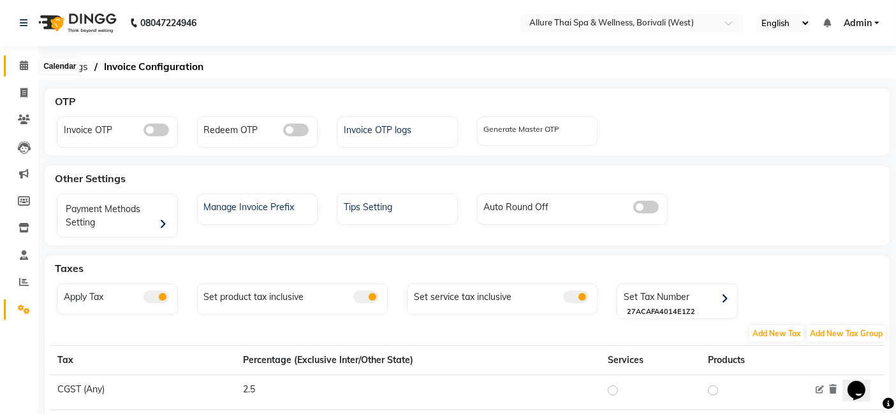
click at [24, 63] on icon at bounding box center [24, 66] width 8 height 10
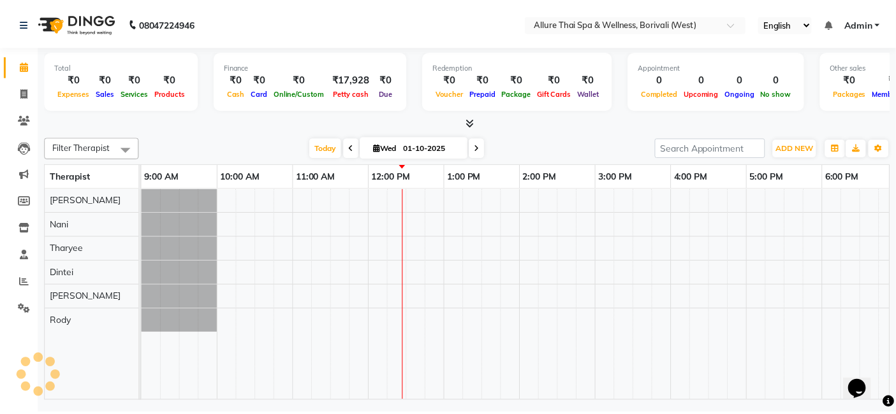
scroll to position [0, 229]
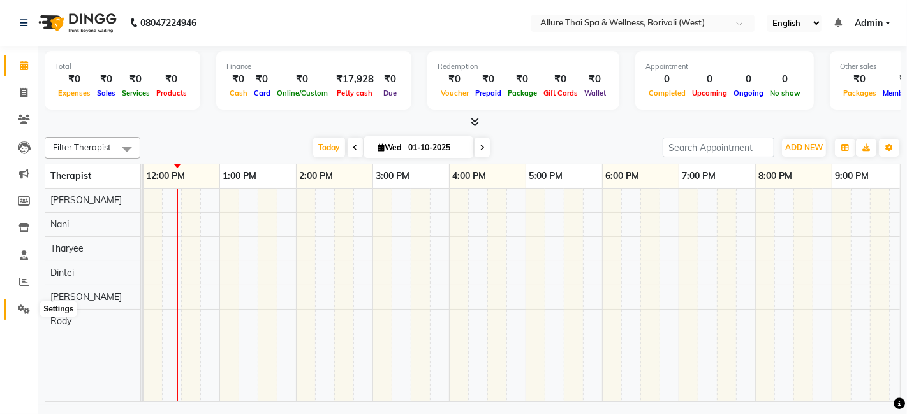
click at [24, 309] on icon at bounding box center [24, 310] width 12 height 10
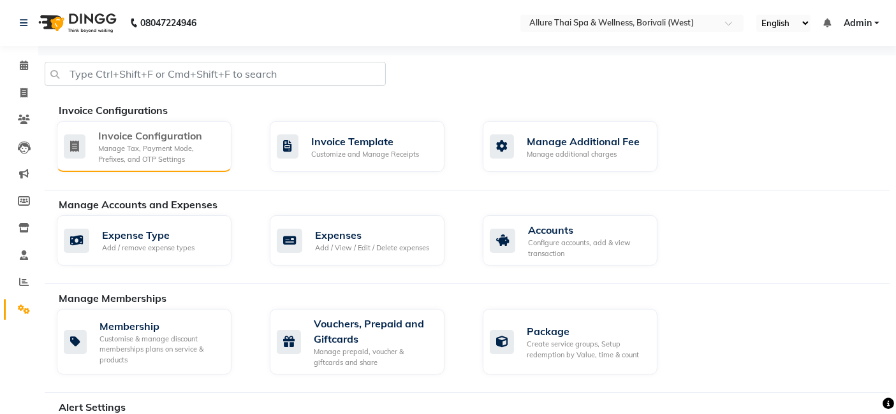
click at [145, 161] on div "Manage Tax, Payment Mode, Prefixes, and OTP Settings" at bounding box center [159, 153] width 123 height 21
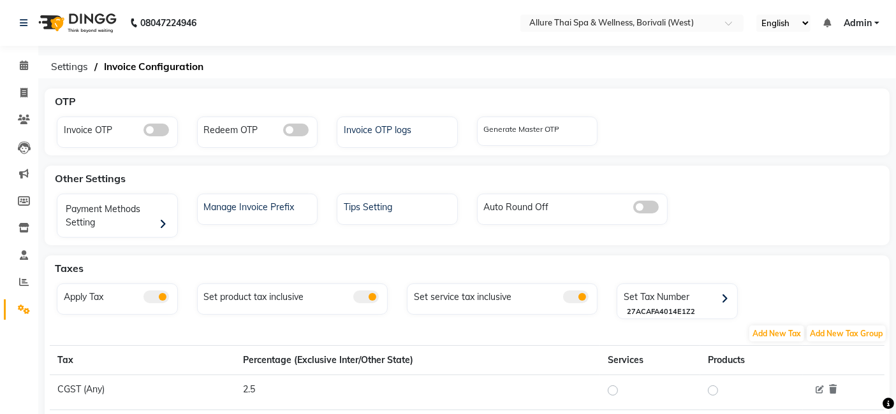
click at [575, 302] on span at bounding box center [575, 297] width 25 height 13
click at [563, 299] on input "checkbox" at bounding box center [563, 299] width 0 height 0
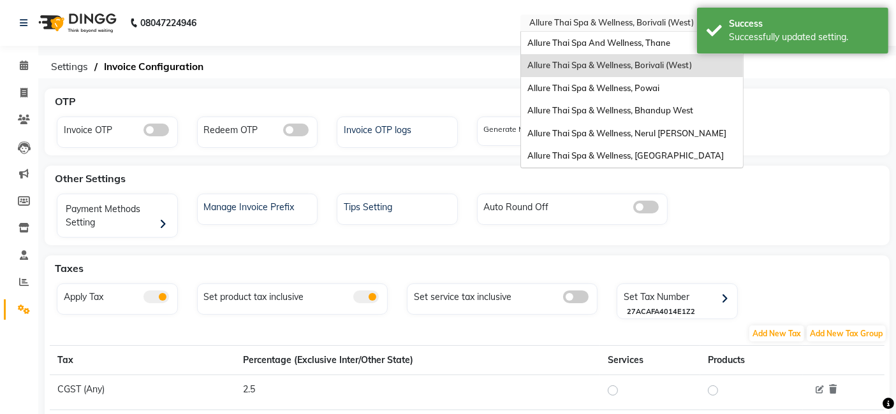
click at [666, 26] on input "text" at bounding box center [619, 24] width 185 height 13
click at [24, 73] on span at bounding box center [24, 66] width 22 height 15
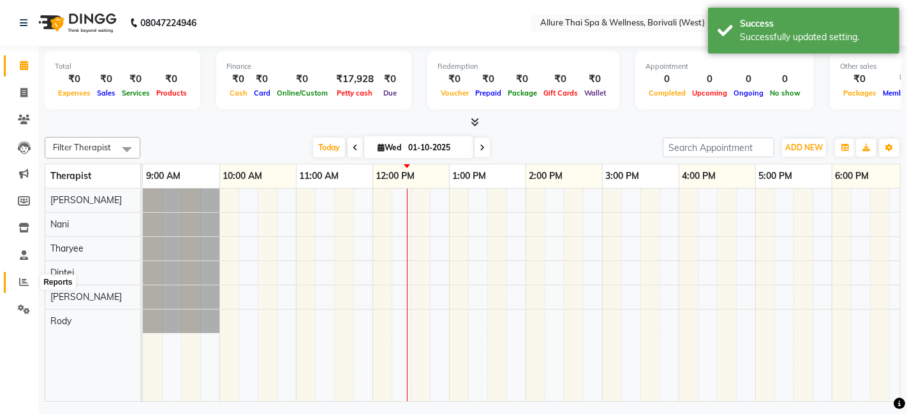
click at [24, 275] on span at bounding box center [24, 282] width 22 height 15
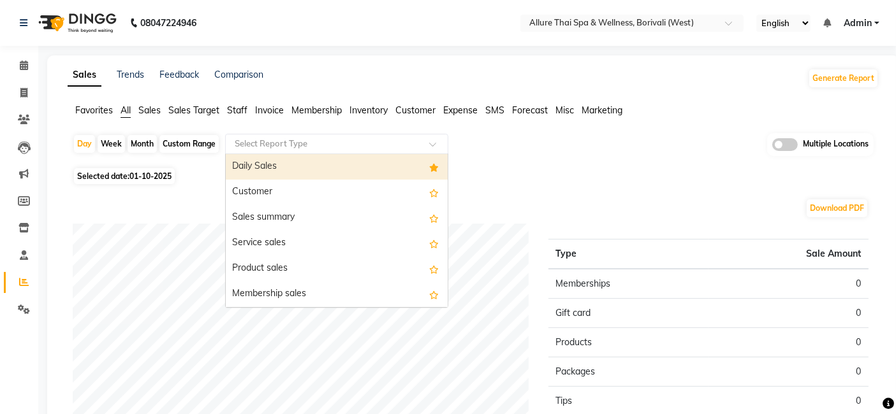
click at [314, 141] on input "text" at bounding box center [324, 144] width 184 height 13
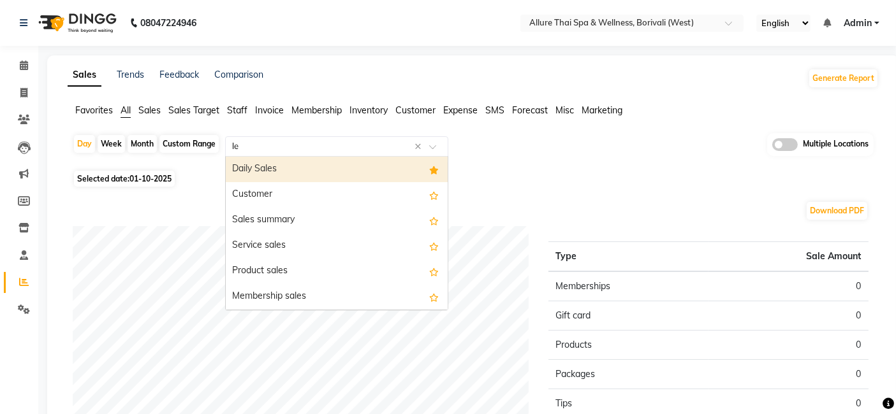
type input "lea"
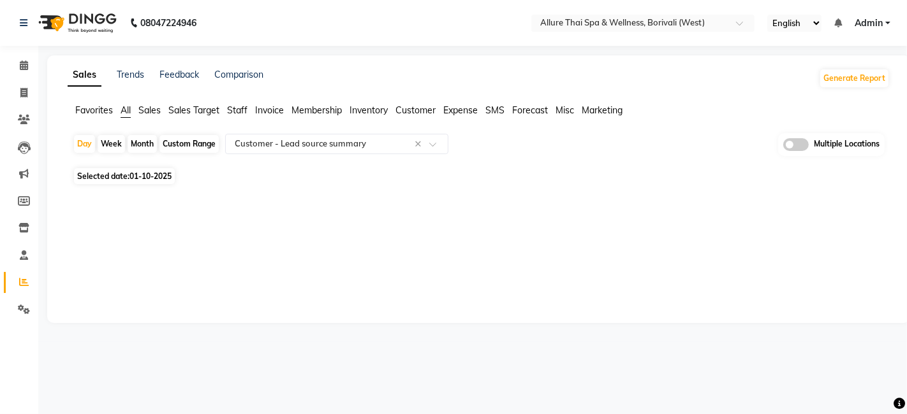
click at [138, 142] on div "Month" at bounding box center [141, 144] width 29 height 18
select select "10"
select select "2025"
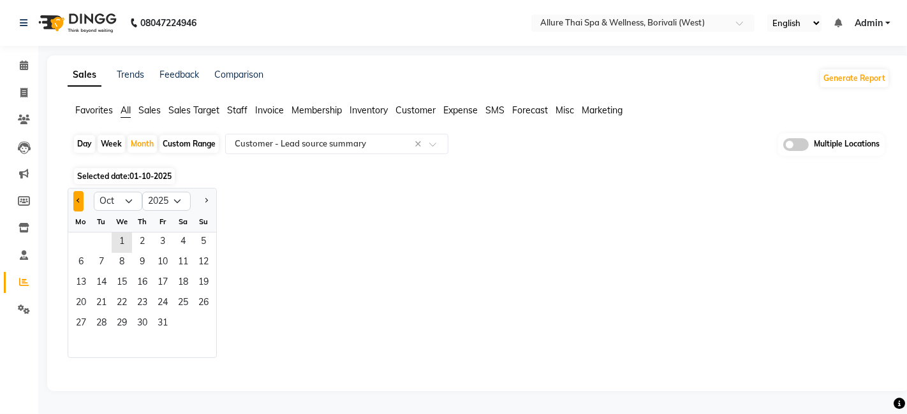
click at [77, 198] on span "Previous month" at bounding box center [78, 200] width 4 height 4
select select "9"
click at [83, 239] on span "1" at bounding box center [81, 243] width 20 height 20
select select "full_report"
select select "csv"
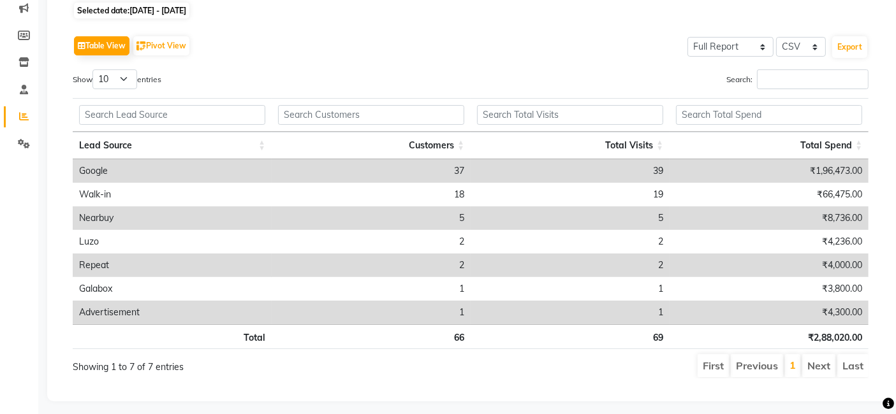
scroll to position [180, 0]
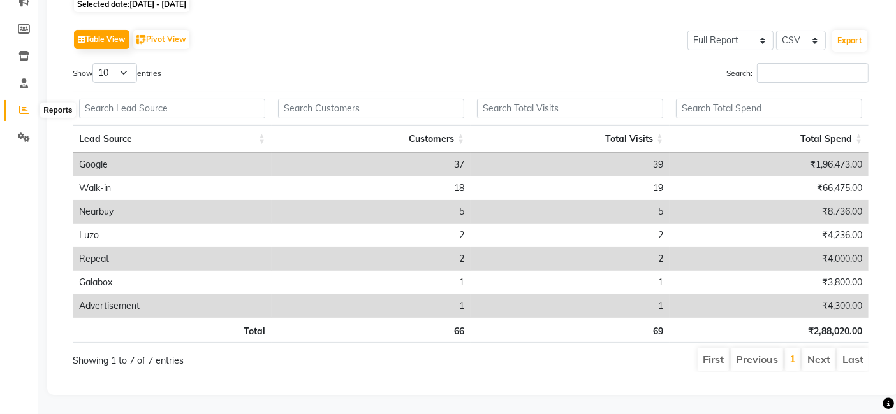
click at [22, 105] on icon at bounding box center [24, 110] width 10 height 10
click at [22, 133] on icon at bounding box center [24, 138] width 12 height 10
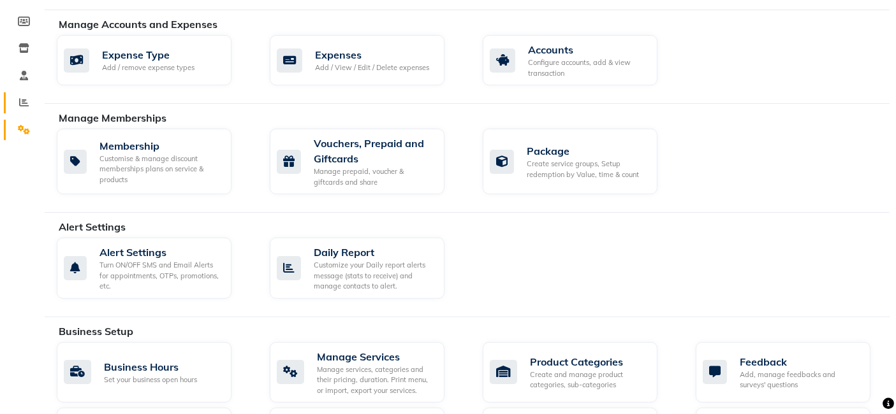
click at [25, 112] on link "Reports" at bounding box center [19, 102] width 31 height 21
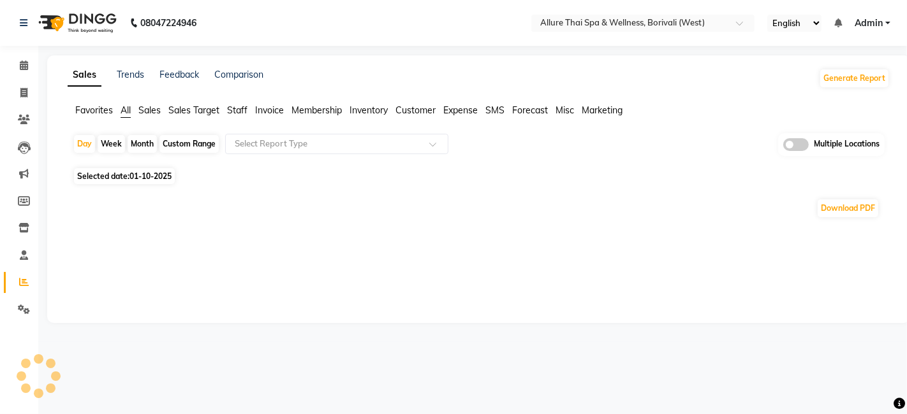
click at [140, 141] on div "Month" at bounding box center [141, 144] width 29 height 18
select select "10"
select select "2025"
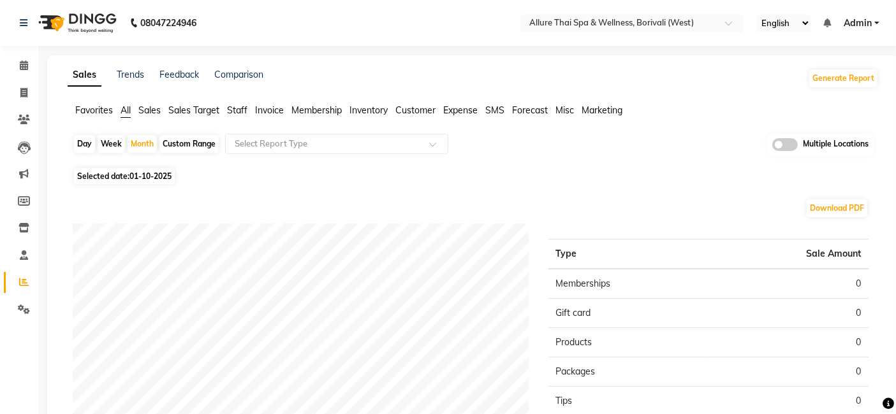
click at [115, 145] on div "Week" at bounding box center [111, 144] width 27 height 18
select select "10"
select select "2025"
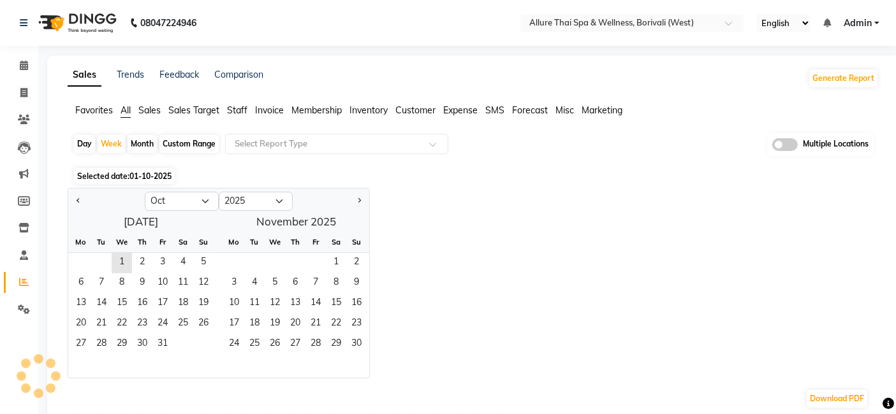
click at [126, 145] on div "Day Week Month Custom Range Select Report Type Multiple Locations" at bounding box center [473, 148] width 801 height 31
click at [136, 143] on div "Month" at bounding box center [141, 144] width 29 height 18
select select "10"
select select "2025"
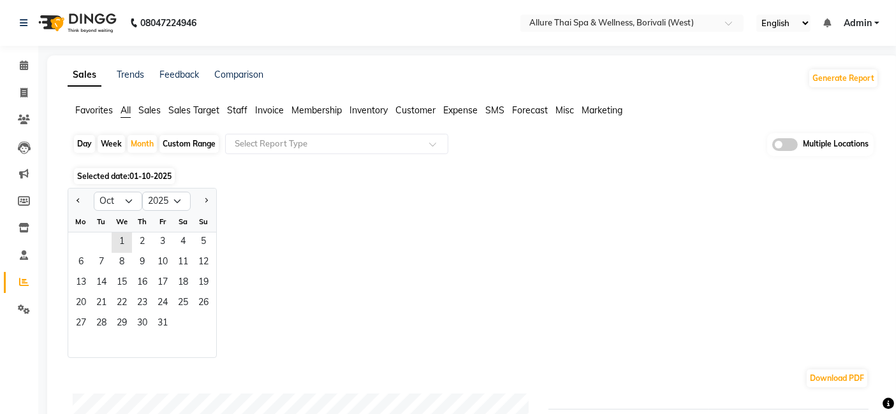
click at [72, 207] on div at bounding box center [80, 201] width 25 height 20
click at [75, 206] on button "Previous month" at bounding box center [78, 201] width 10 height 20
select select "9"
click at [82, 249] on span "1" at bounding box center [81, 243] width 20 height 20
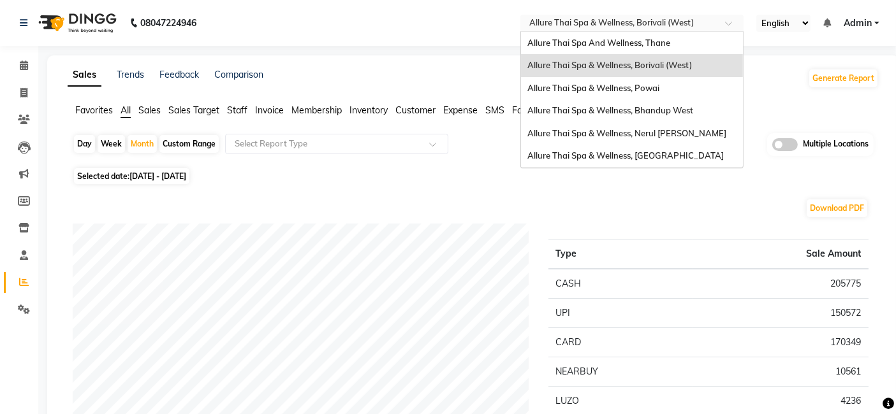
click at [701, 18] on input "text" at bounding box center [619, 24] width 185 height 13
click at [631, 150] on span "Allure Thai Spa & Wellness, [GEOGRAPHIC_DATA]" at bounding box center [625, 155] width 196 height 10
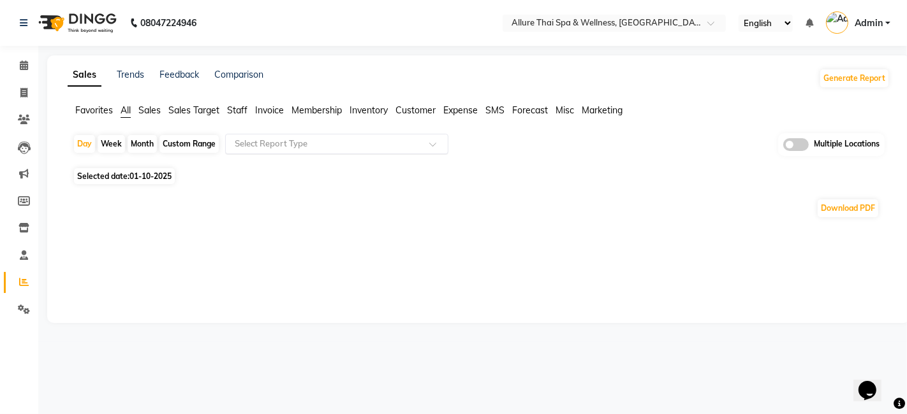
click at [356, 144] on input "text" at bounding box center [324, 144] width 184 height 13
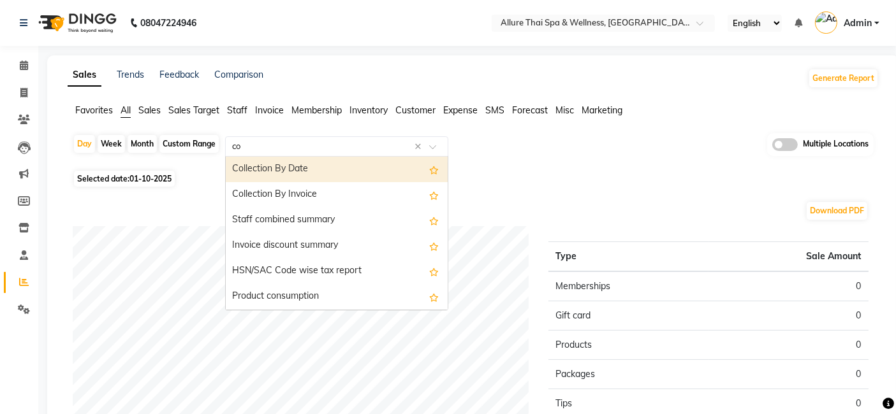
type input "c"
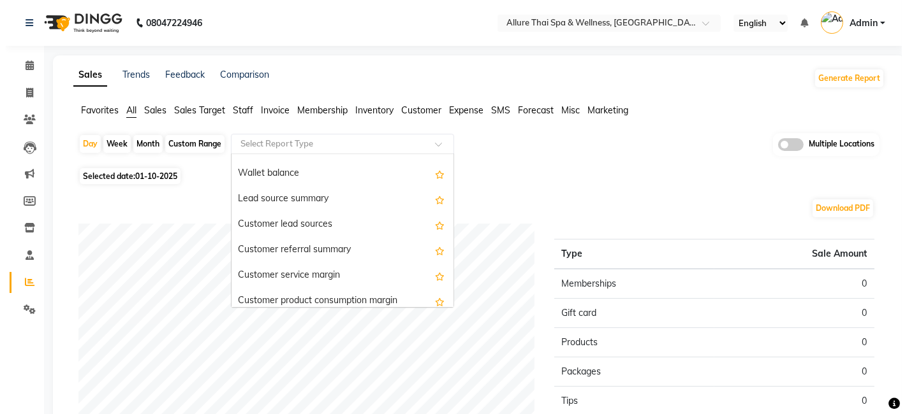
scroll to position [2104, 0]
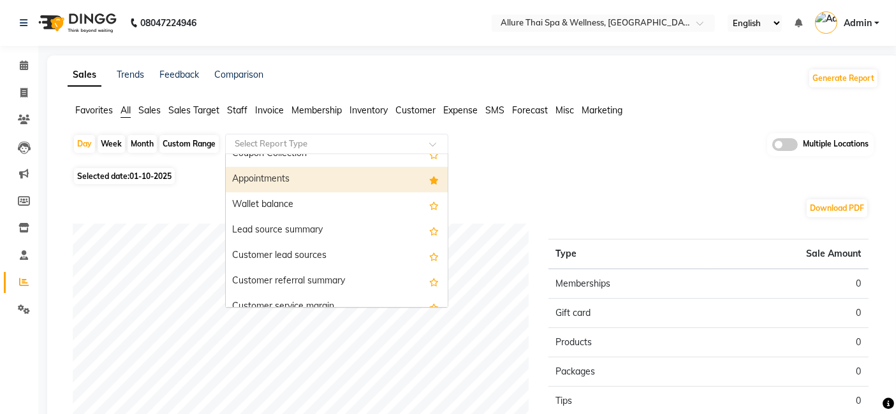
click at [286, 177] on div "Appointments" at bounding box center [337, 179] width 222 height 25
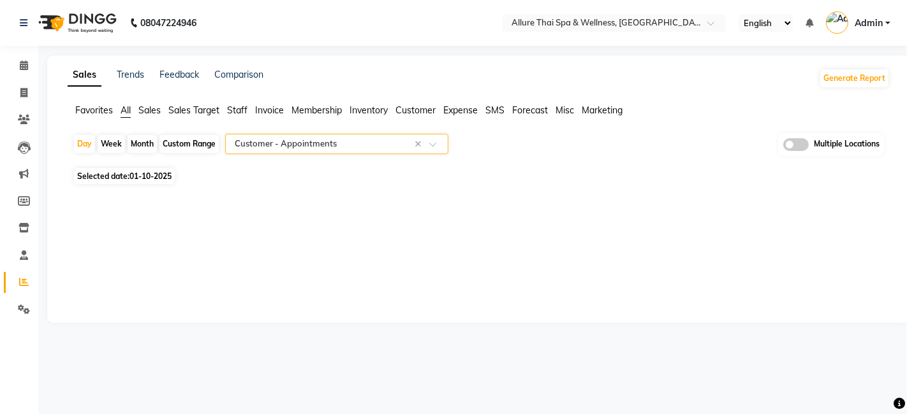
click at [132, 145] on div "Month" at bounding box center [141, 144] width 29 height 18
select select "10"
select select "2025"
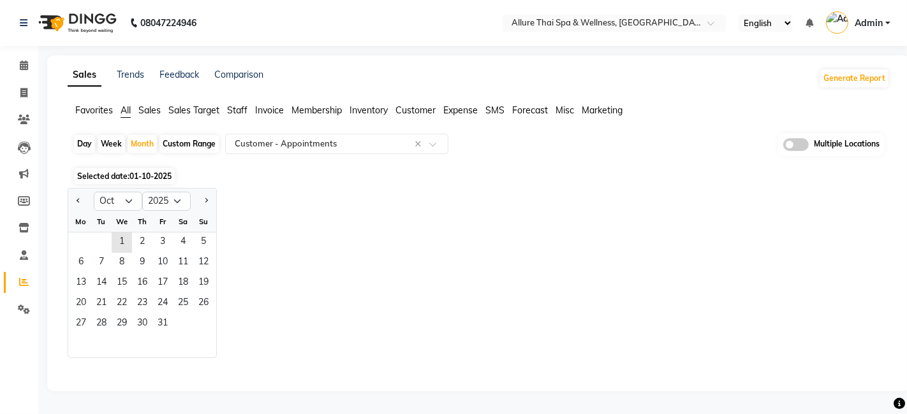
click at [87, 198] on div at bounding box center [80, 201] width 25 height 20
click at [83, 198] on button "Previous month" at bounding box center [78, 201] width 10 height 20
select select "9"
click at [89, 237] on span "1" at bounding box center [81, 243] width 20 height 20
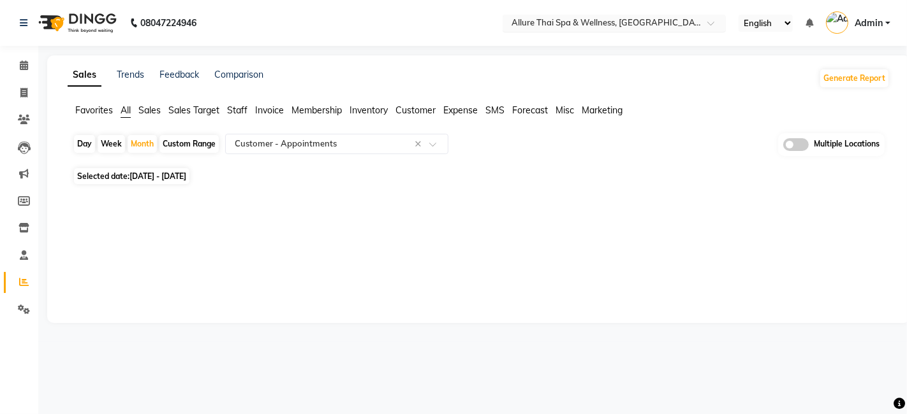
click at [702, 24] on div at bounding box center [613, 24] width 223 height 13
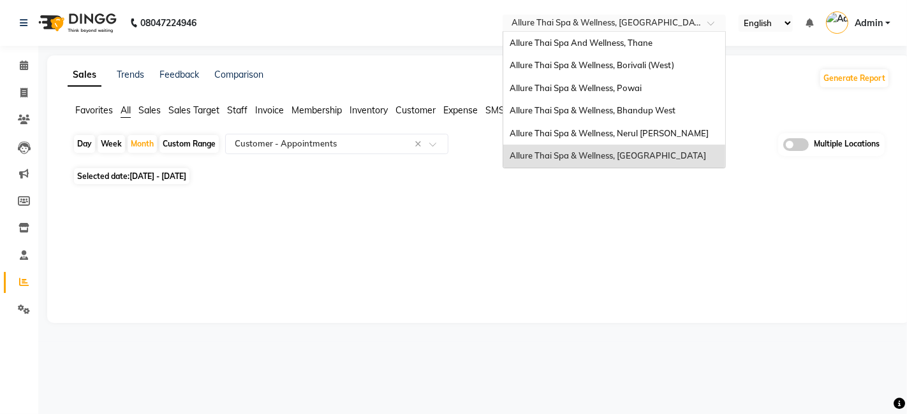
click at [683, 20] on input "text" at bounding box center [601, 24] width 185 height 13
click at [626, 70] on div "Allure Thai Spa & Wellness, Borivali (West)" at bounding box center [614, 65] width 222 height 23
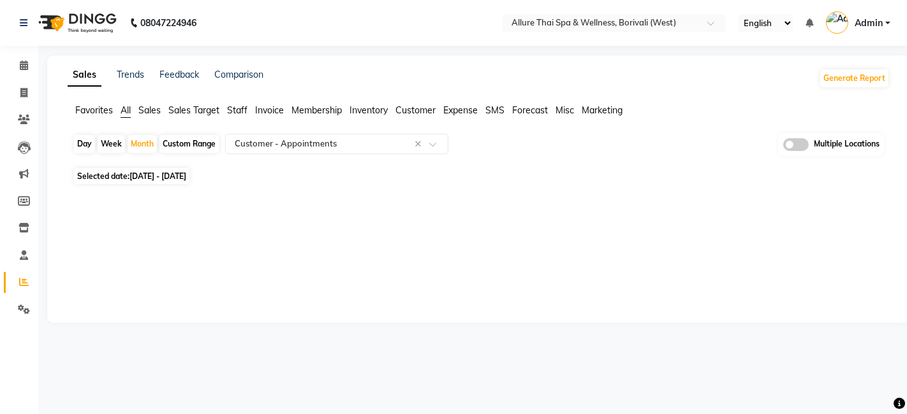
click at [143, 180] on span "[DATE] - [DATE]" at bounding box center [157, 176] width 57 height 10
select select "9"
select select "2025"
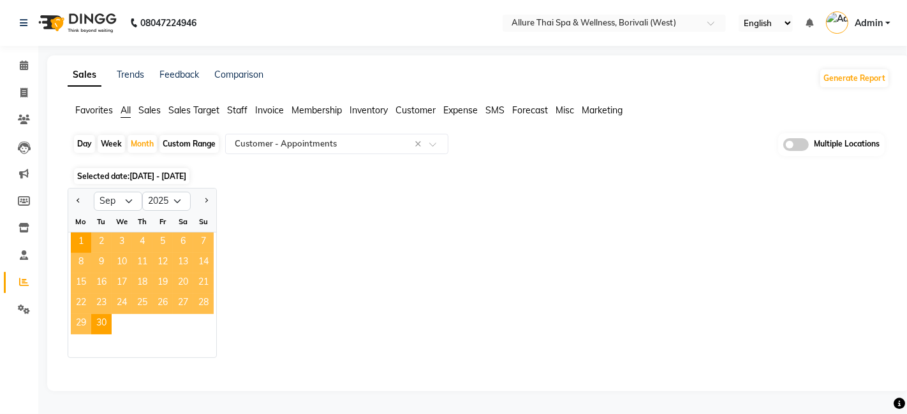
click at [143, 180] on span "[DATE] - [DATE]" at bounding box center [157, 176] width 57 height 10
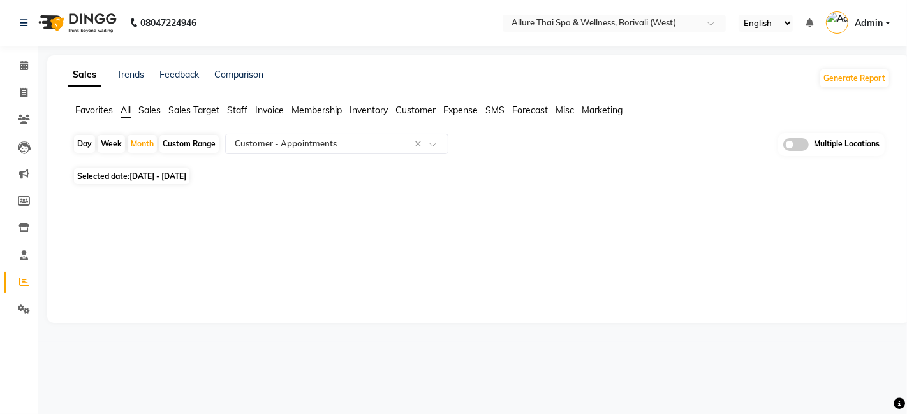
click at [670, 282] on div "Sales Trends Feedback Comparison Generate Report Favorites All Sales Sales Targ…" at bounding box center [478, 189] width 863 height 268
click at [524, 203] on div at bounding box center [475, 198] width 827 height 20
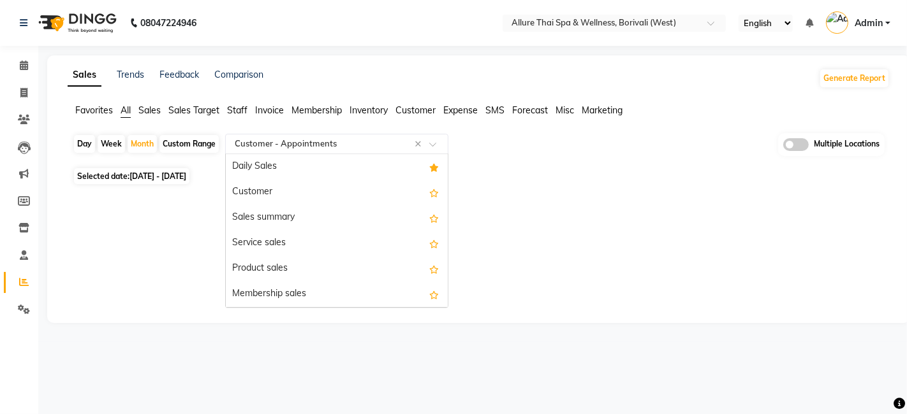
click at [361, 140] on input "text" at bounding box center [324, 144] width 184 height 13
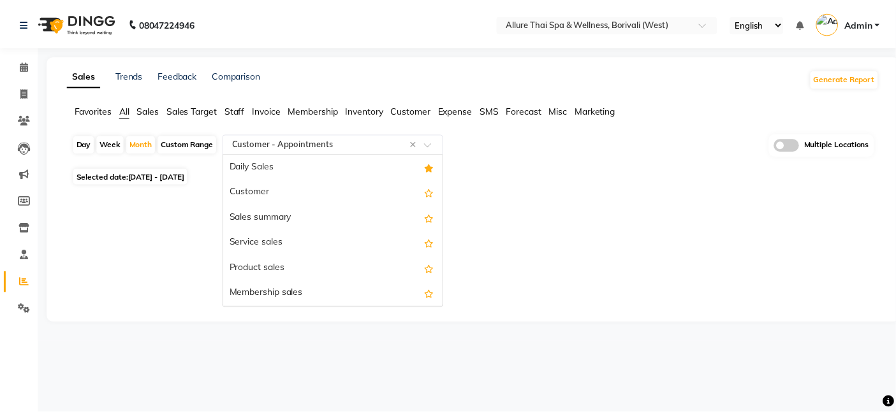
scroll to position [2116, 0]
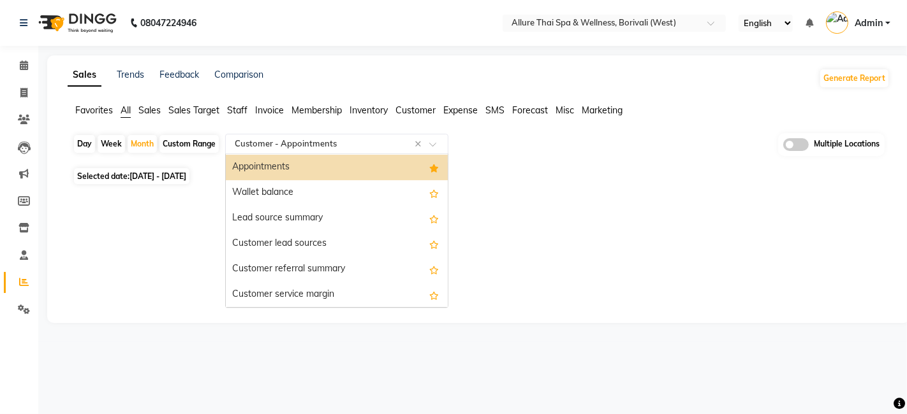
click at [317, 167] on div "Appointments" at bounding box center [337, 167] width 222 height 25
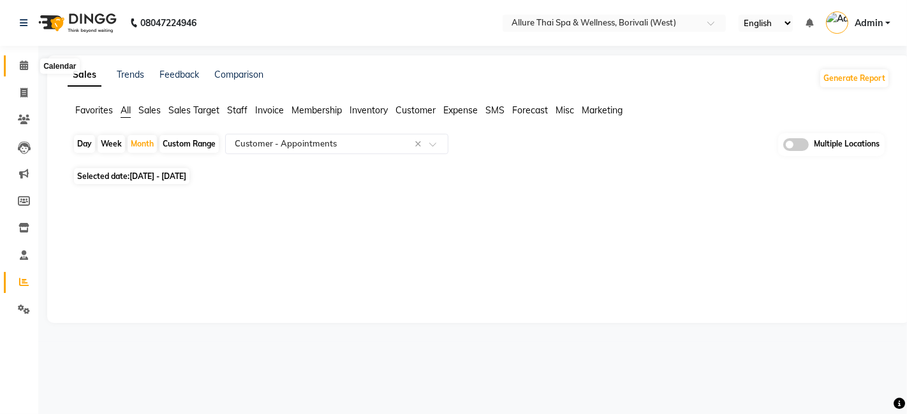
click at [22, 61] on icon at bounding box center [24, 66] width 8 height 10
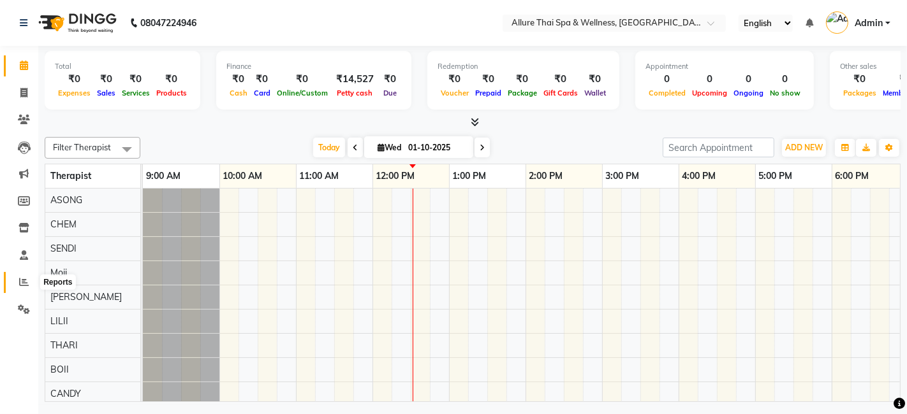
click at [25, 287] on span at bounding box center [24, 282] width 22 height 15
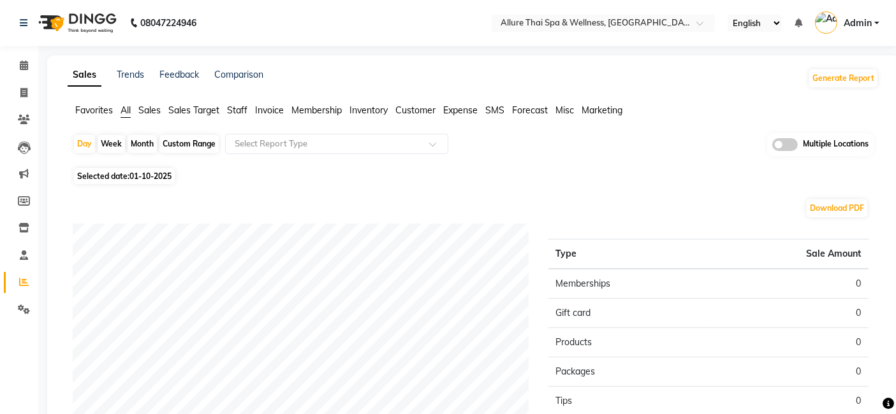
click at [140, 145] on div "Month" at bounding box center [141, 144] width 29 height 18
select select "10"
select select "2025"
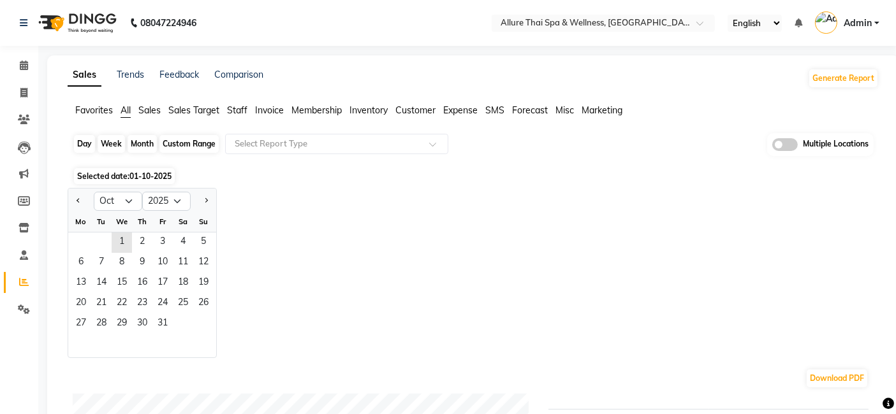
click at [140, 145] on div "Month" at bounding box center [141, 144] width 29 height 18
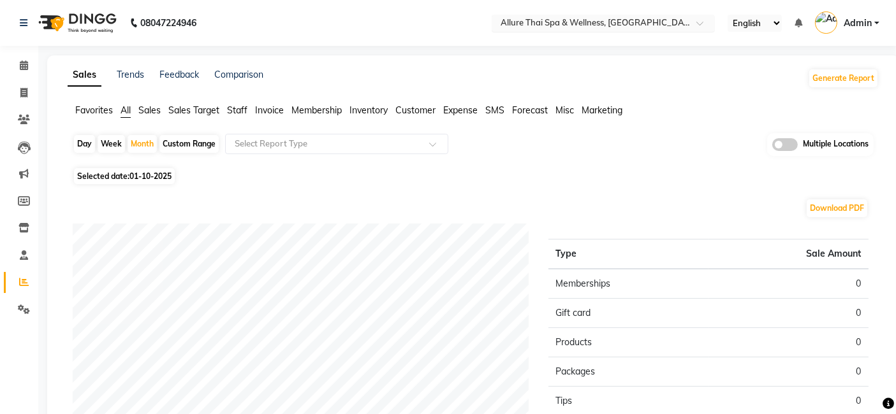
click at [685, 23] on div at bounding box center [603, 24] width 223 height 13
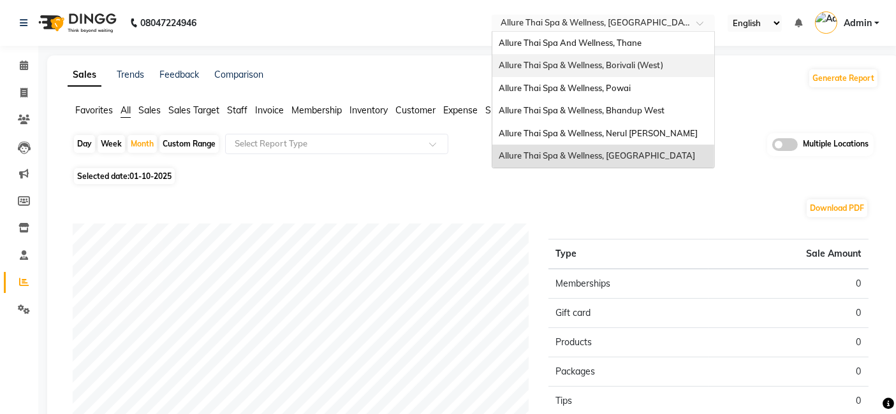
click at [604, 59] on div "Allure Thai Spa & Wellness, Borivali (West)" at bounding box center [603, 65] width 222 height 23
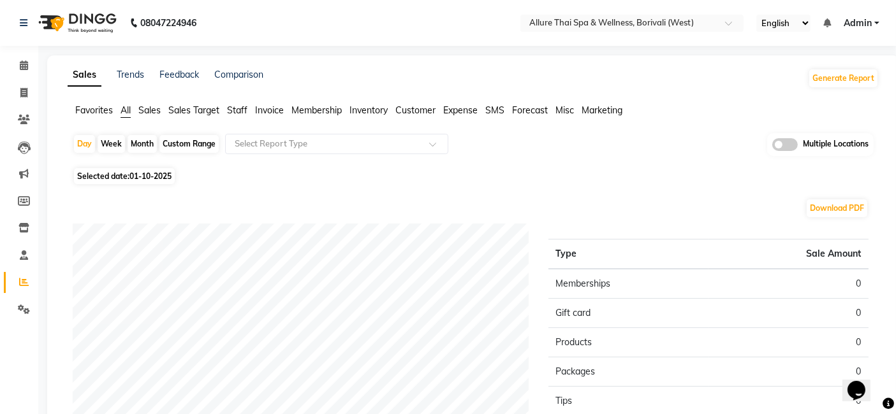
click at [132, 143] on div "Month" at bounding box center [141, 144] width 29 height 18
select select "10"
select select "2025"
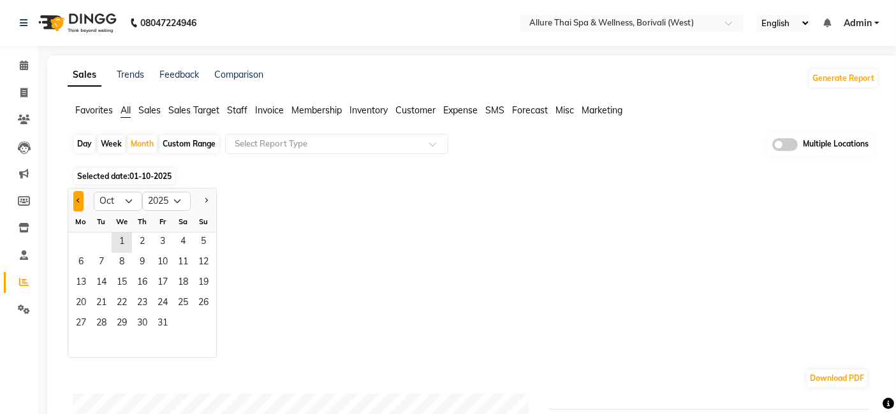
click at [75, 201] on button "Previous month" at bounding box center [78, 201] width 10 height 20
select select "9"
click at [84, 242] on span "1" at bounding box center [81, 243] width 20 height 20
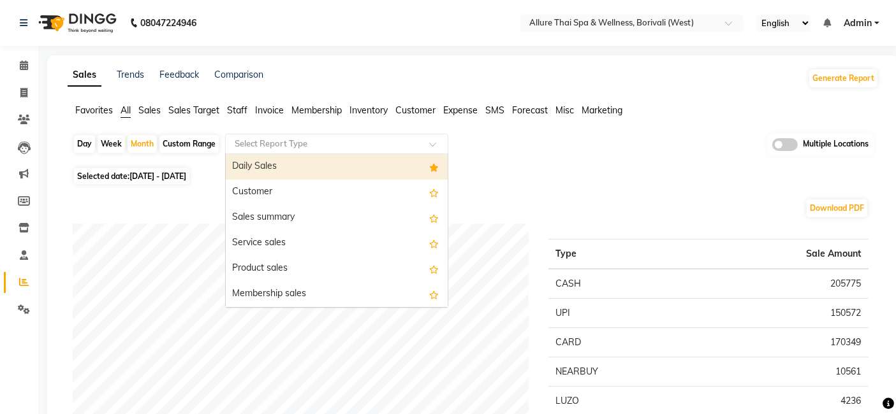
click at [326, 146] on input "text" at bounding box center [324, 144] width 184 height 13
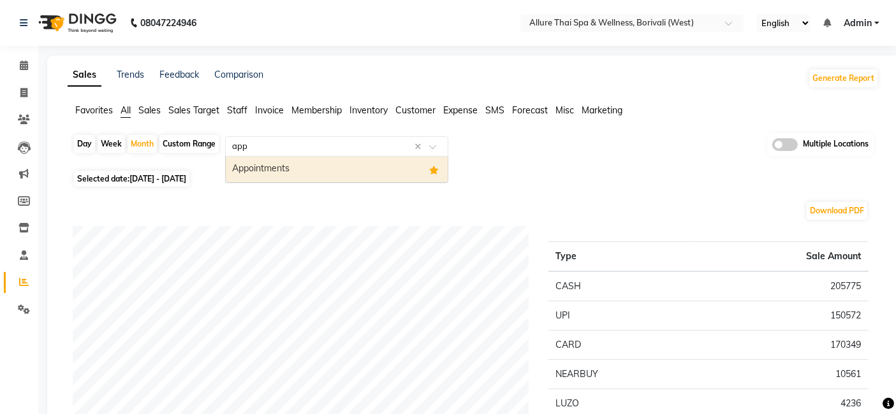
type input "appo"
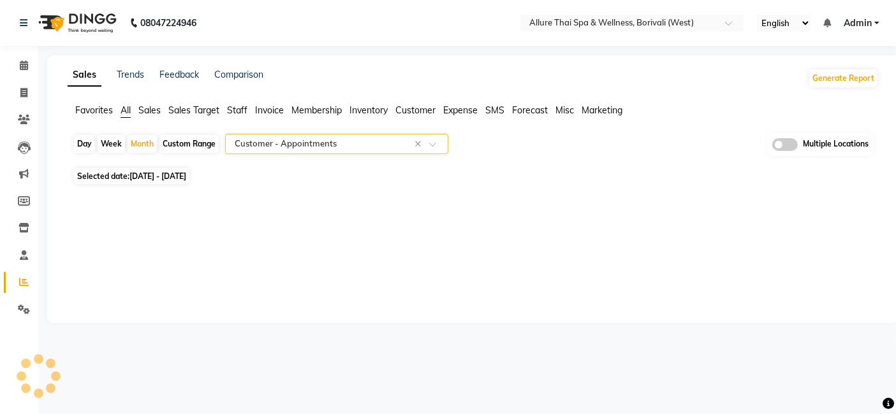
select select "full_report"
select select "csv"
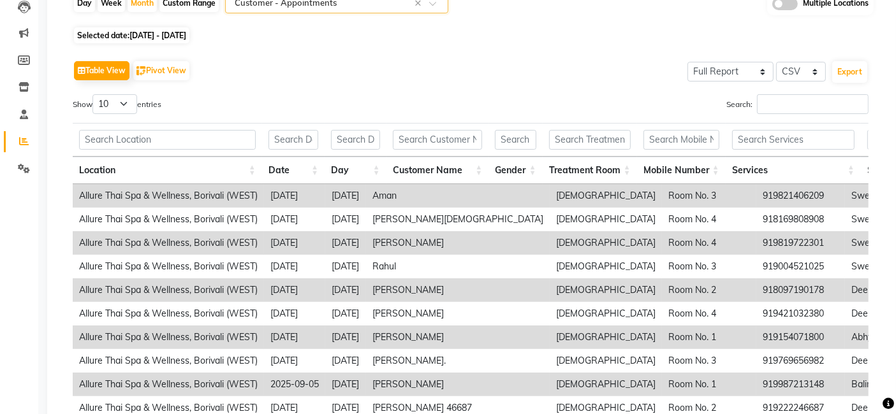
scroll to position [142, 0]
click at [850, 75] on button "Export" at bounding box center [849, 72] width 35 height 22
